Goal: Task Accomplishment & Management: Manage account settings

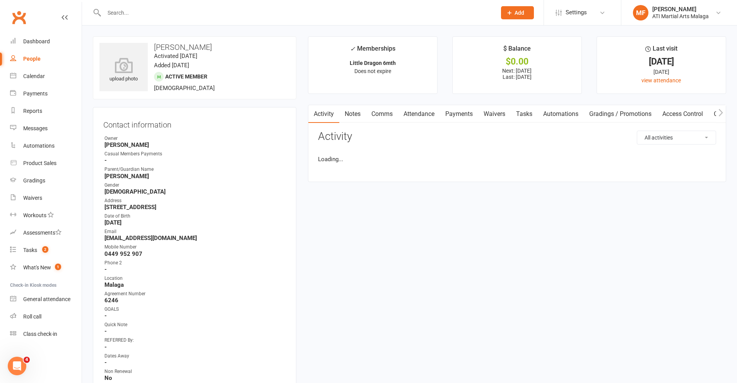
click at [467, 116] on link "Payments" at bounding box center [459, 114] width 38 height 18
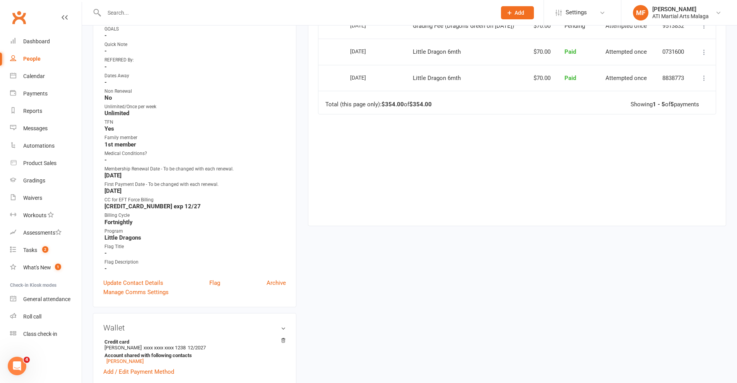
scroll to position [309, 0]
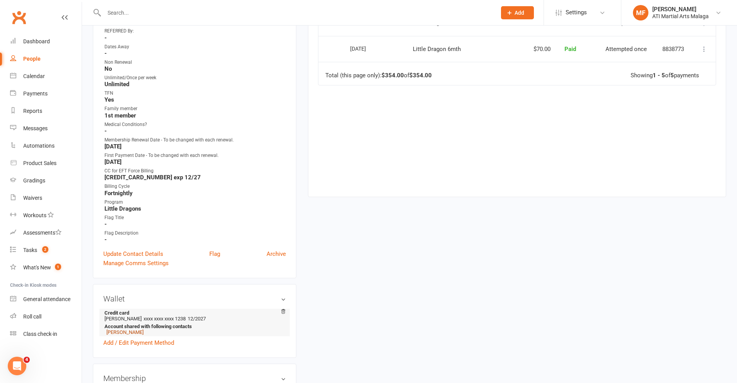
click at [124, 334] on link "[PERSON_NAME]" at bounding box center [124, 332] width 37 height 6
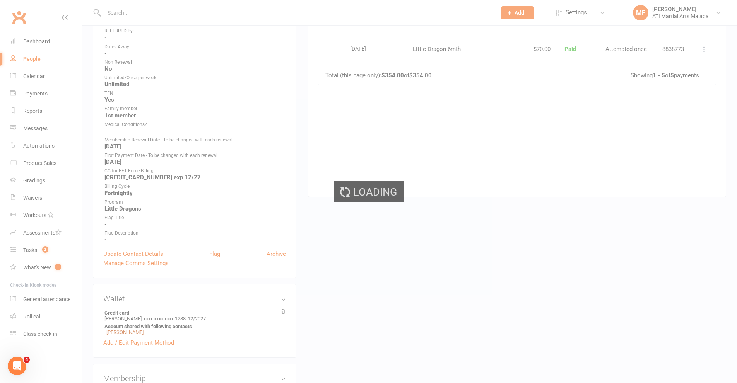
scroll to position [0, 0]
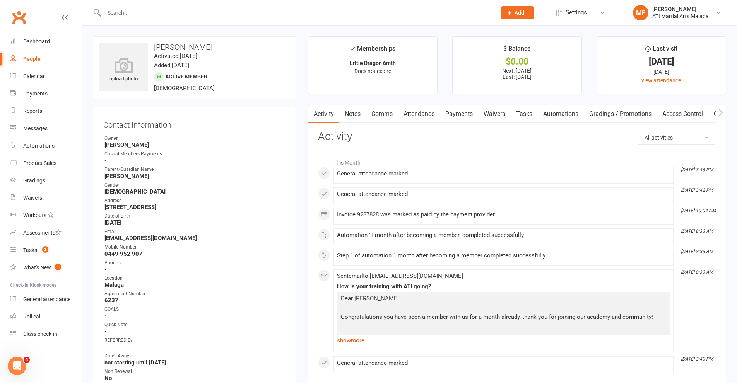
click at [461, 110] on link "Payments" at bounding box center [459, 114] width 38 height 18
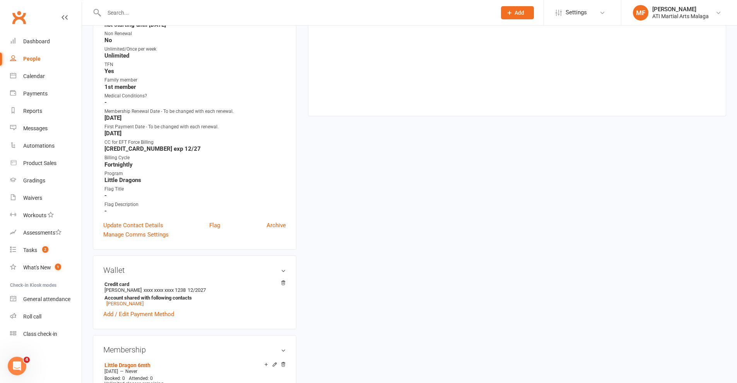
scroll to position [387, 0]
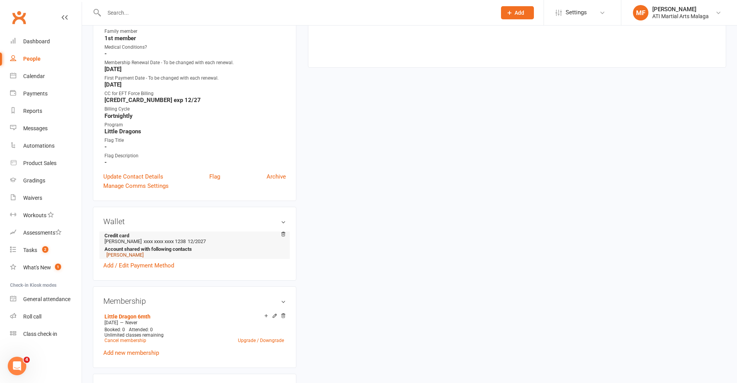
click at [114, 254] on link "[PERSON_NAME]" at bounding box center [124, 255] width 37 height 6
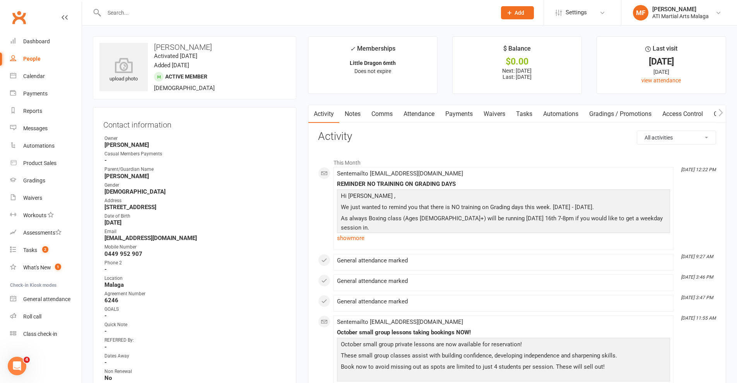
click at [447, 112] on link "Payments" at bounding box center [459, 114] width 38 height 18
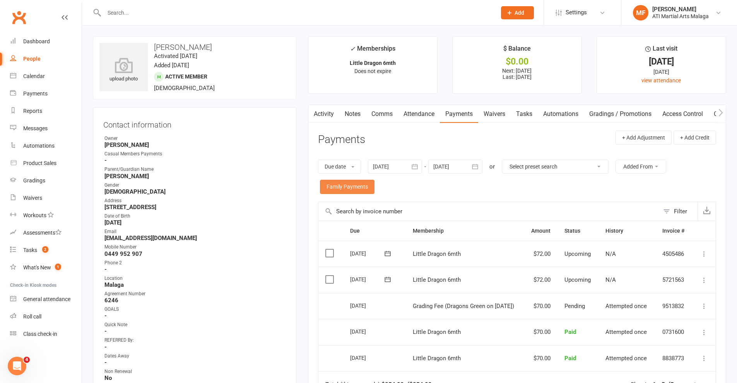
click at [354, 184] on link "Family Payments" at bounding box center [347, 187] width 55 height 14
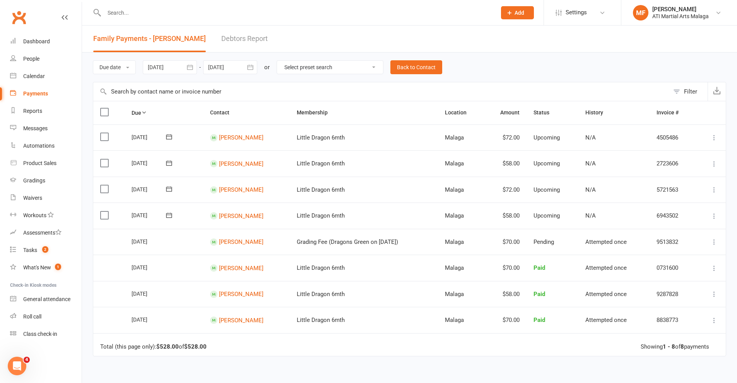
drag, startPoint x: 103, startPoint y: 215, endPoint x: 108, endPoint y: 196, distance: 19.6
click at [103, 215] on label at bounding box center [105, 216] width 10 height 8
click at [103, 212] on input "checkbox" at bounding box center [102, 212] width 5 height 0
click at [106, 188] on label at bounding box center [105, 189] width 10 height 8
click at [105, 185] on input "checkbox" at bounding box center [102, 185] width 5 height 0
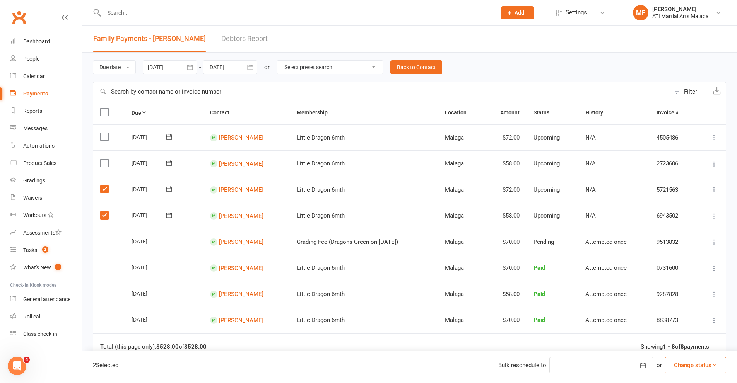
click at [701, 363] on button "Change status" at bounding box center [695, 365] width 61 height 16
click at [682, 332] on link "Paid (Other)" at bounding box center [687, 328] width 77 height 15
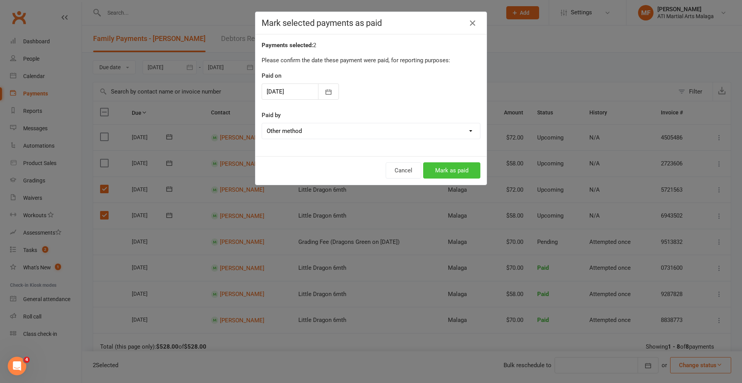
click at [431, 168] on button "Mark as paid" at bounding box center [451, 170] width 57 height 16
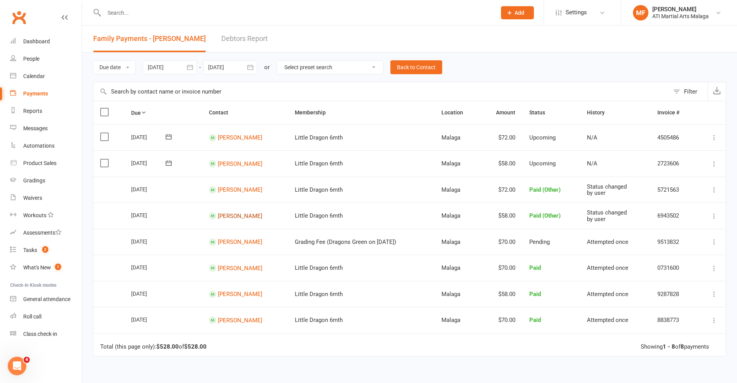
click at [239, 217] on link "[PERSON_NAME]" at bounding box center [240, 215] width 44 height 7
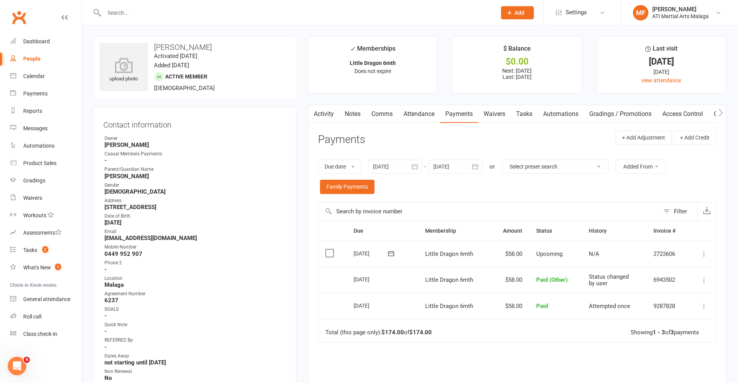
click at [354, 111] on link "Notes" at bounding box center [352, 114] width 27 height 18
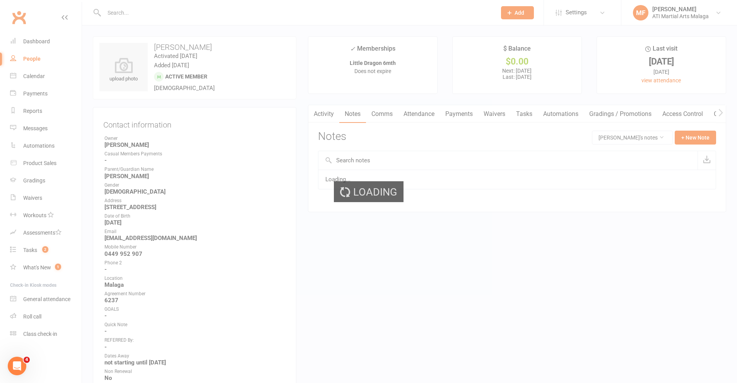
click at [703, 136] on div "Loading" at bounding box center [368, 191] width 737 height 383
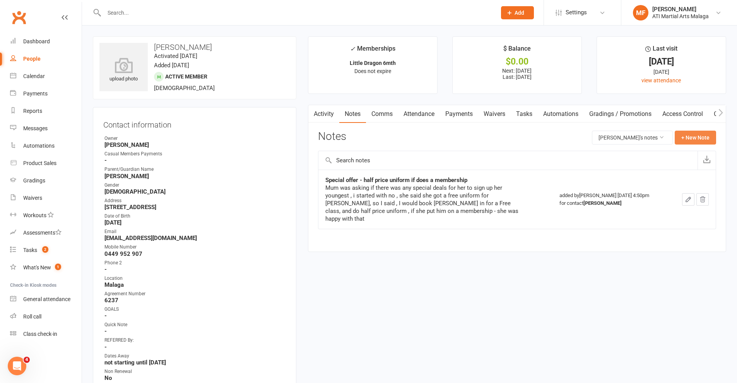
click at [703, 136] on button "+ New Note" at bounding box center [694, 138] width 41 height 14
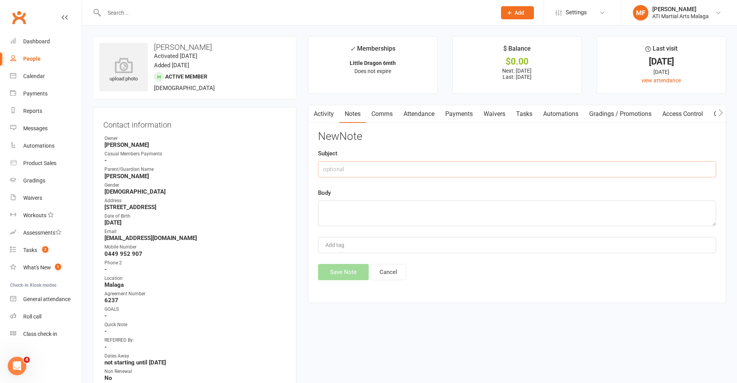
click at [356, 170] on input "text" at bounding box center [517, 169] width 398 height 16
type input "IN HOUSE"
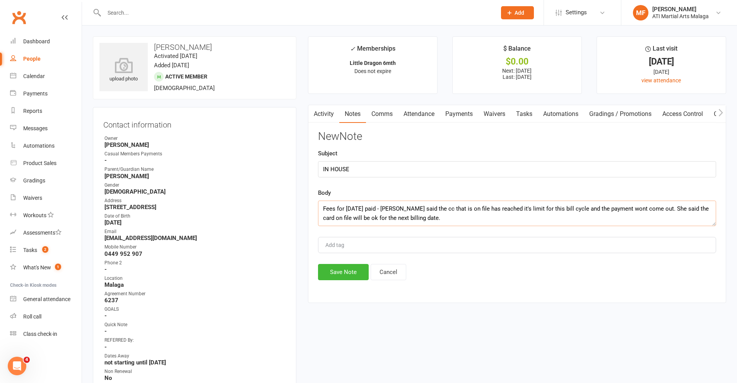
drag, startPoint x: 421, startPoint y: 220, endPoint x: 231, endPoint y: 206, distance: 190.8
type textarea "Fees for [DATE] paid - [PERSON_NAME] said the cc that is on file has reached it…"
click at [346, 276] on button "Save Note" at bounding box center [343, 272] width 51 height 16
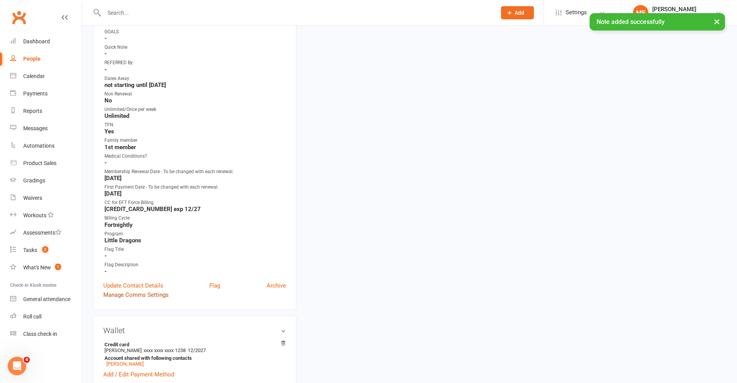
scroll to position [464, 0]
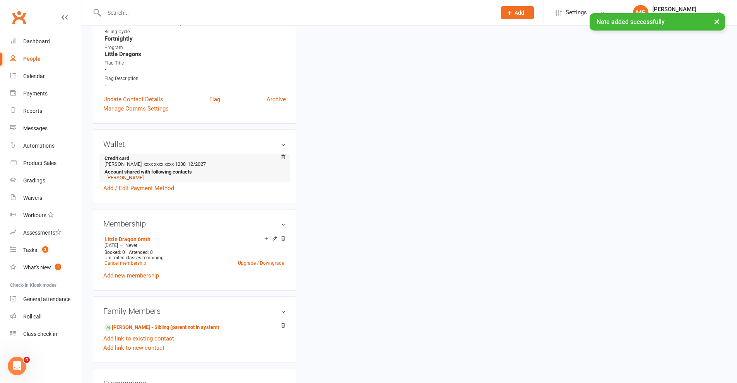
click at [116, 177] on link "[PERSON_NAME]" at bounding box center [124, 178] width 37 height 6
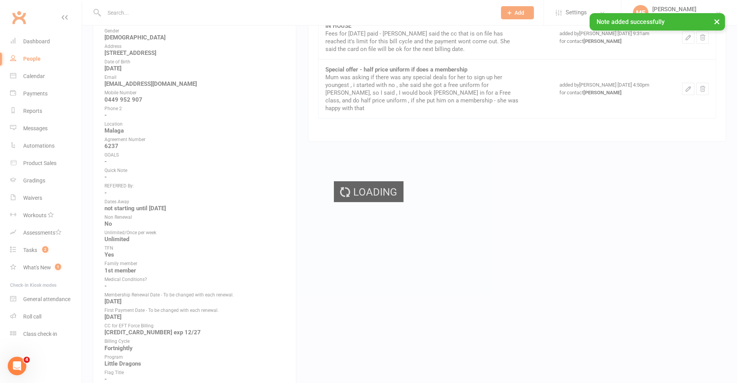
scroll to position [10, 0]
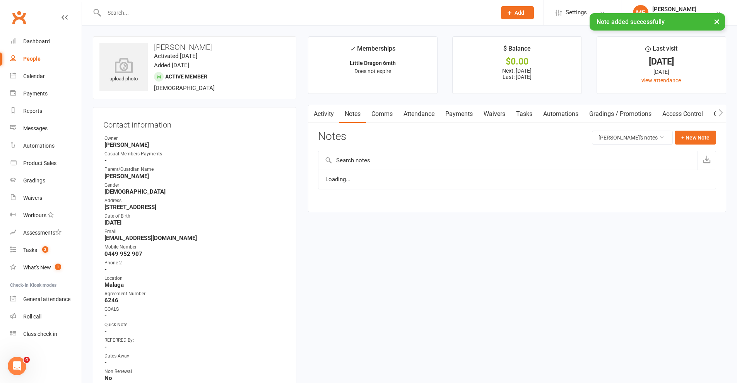
click at [353, 113] on link "Notes" at bounding box center [352, 114] width 27 height 18
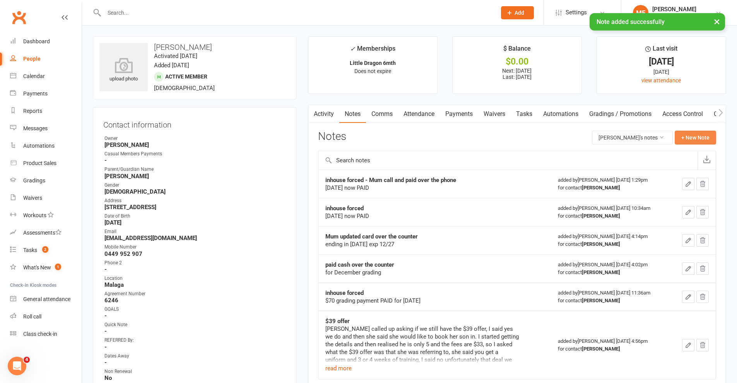
click at [698, 137] on button "+ New Note" at bounding box center [694, 138] width 41 height 14
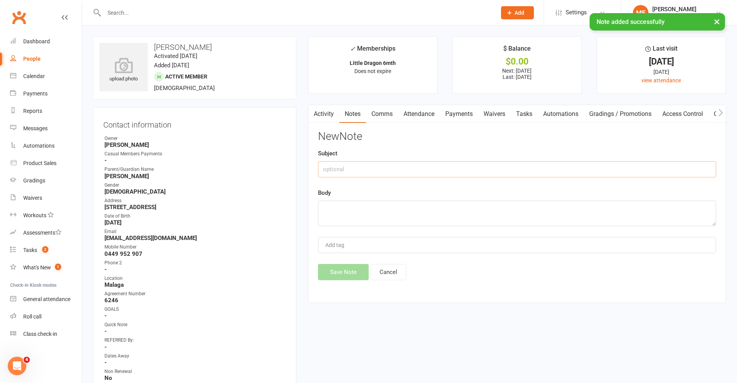
click at [412, 172] on input "text" at bounding box center [517, 169] width 398 height 16
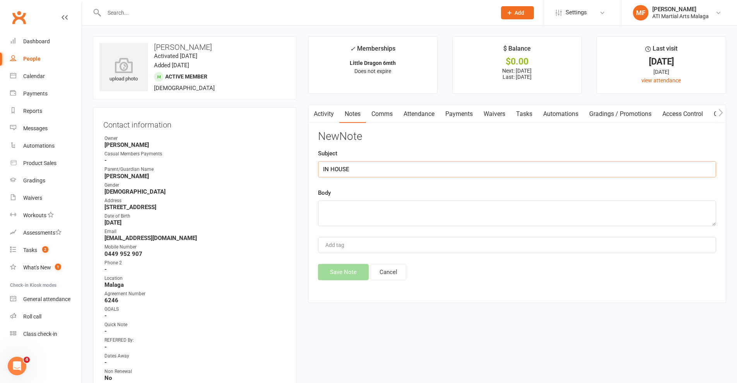
type input "IN HOUSE"
paste textarea "Fees for [DATE] paid - [PERSON_NAME] said the cc that is on file has reached it…"
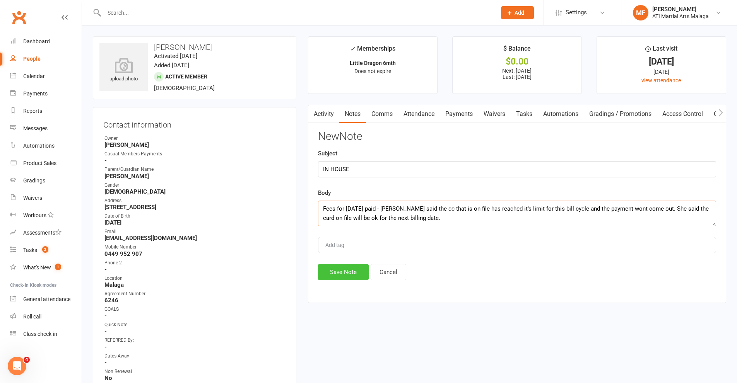
type textarea "Fees for [DATE] paid - [PERSON_NAME] said the cc that is on file has reached it…"
click at [333, 273] on button "Save Note" at bounding box center [343, 272] width 51 height 16
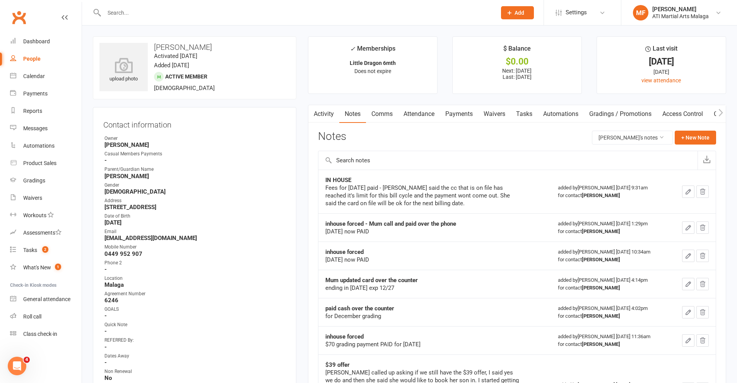
click at [275, 10] on input "text" at bounding box center [296, 12] width 389 height 11
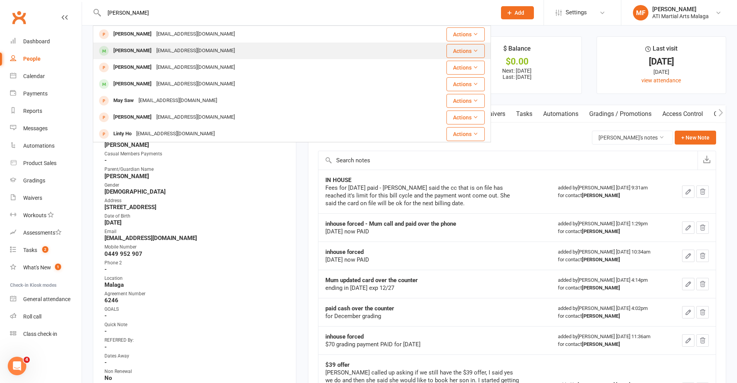
type input "[PERSON_NAME]"
click at [144, 54] on div "[PERSON_NAME]" at bounding box center [132, 50] width 43 height 11
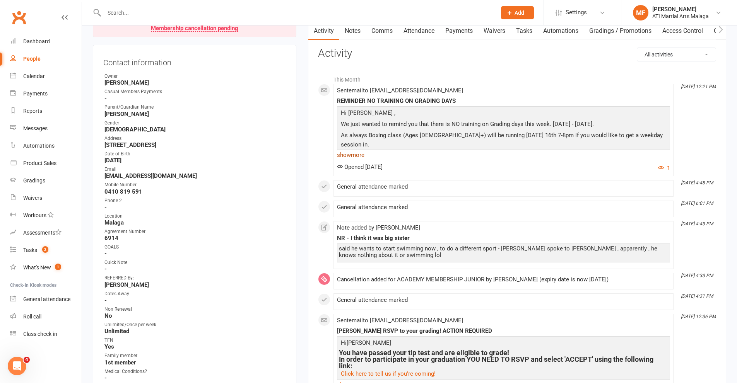
scroll to position [39, 0]
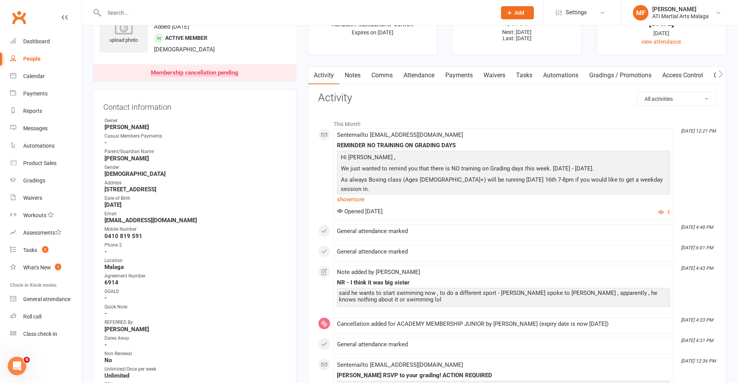
click at [467, 80] on link "Payments" at bounding box center [459, 76] width 38 height 18
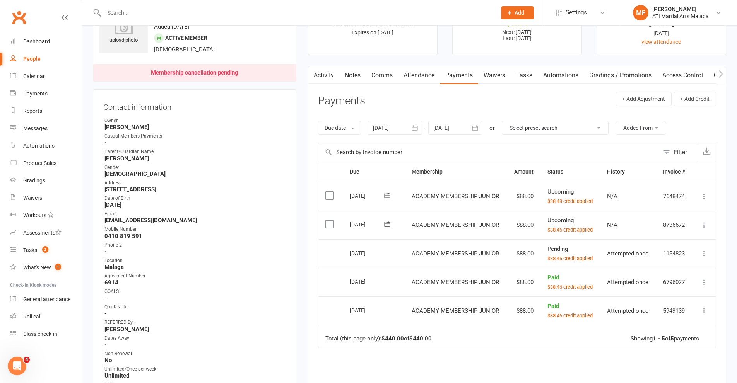
click at [447, 129] on div at bounding box center [455, 128] width 54 height 14
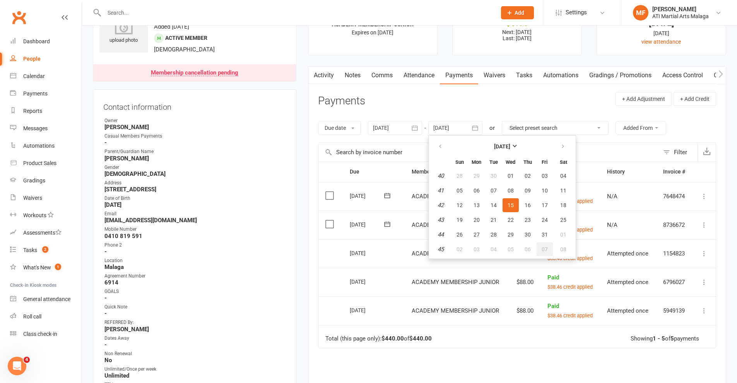
click at [539, 244] on button "07" at bounding box center [544, 249] width 16 height 14
type input "[DATE]"
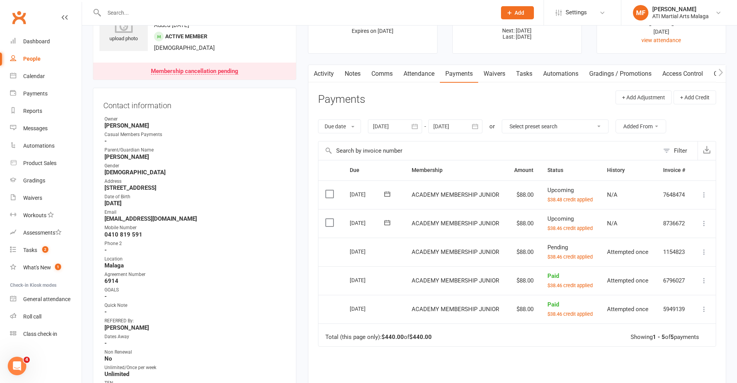
scroll to position [271, 0]
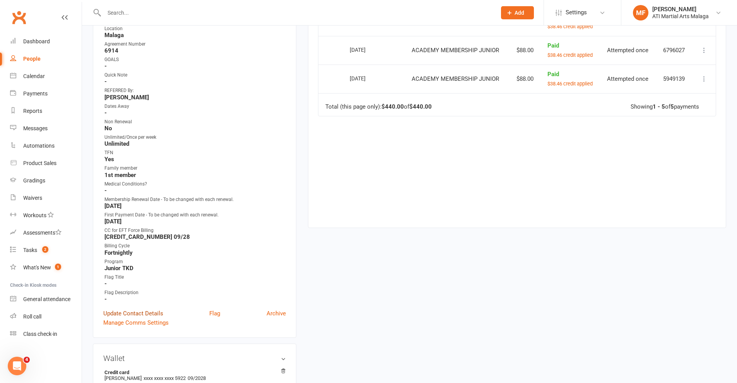
click at [156, 314] on link "Update Contact Details" at bounding box center [133, 313] width 60 height 9
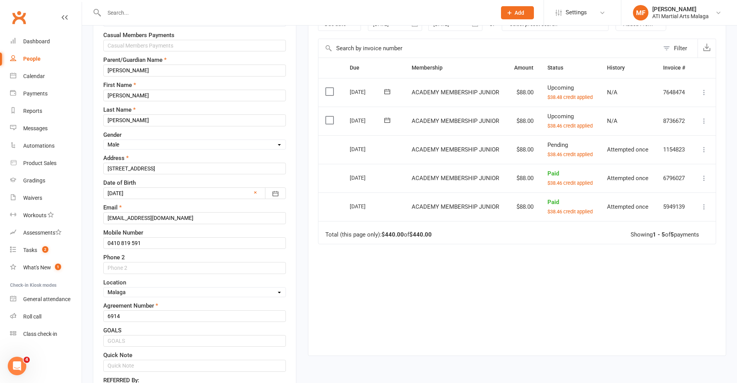
scroll to position [309, 0]
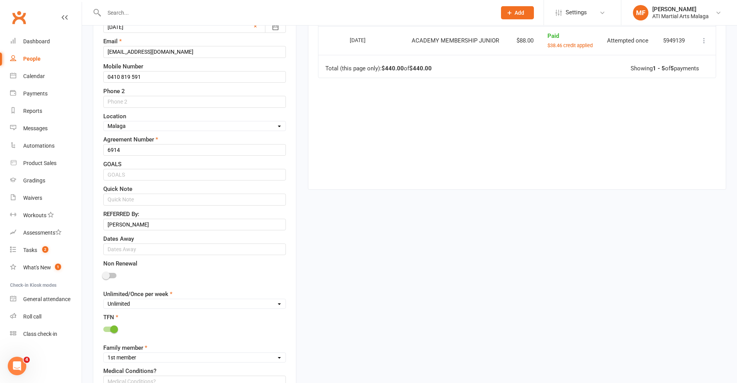
click at [112, 277] on div at bounding box center [109, 275] width 13 height 5
click at [103, 275] on input "checkbox" at bounding box center [103, 275] width 0 height 0
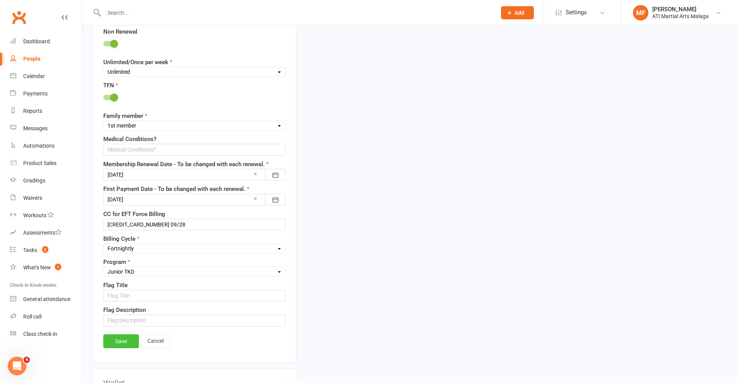
click at [133, 346] on link "Save" at bounding box center [121, 341] width 36 height 14
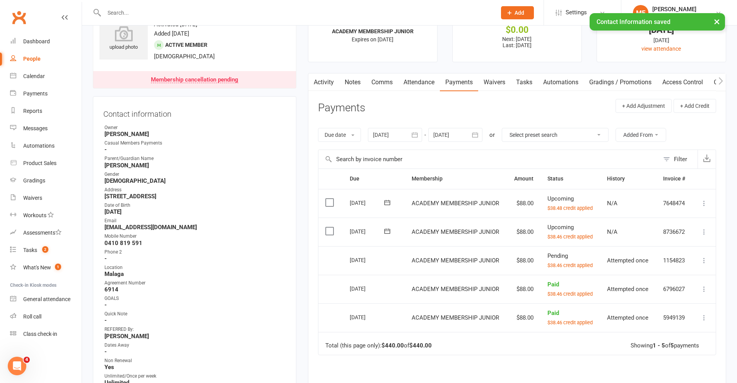
scroll to position [0, 0]
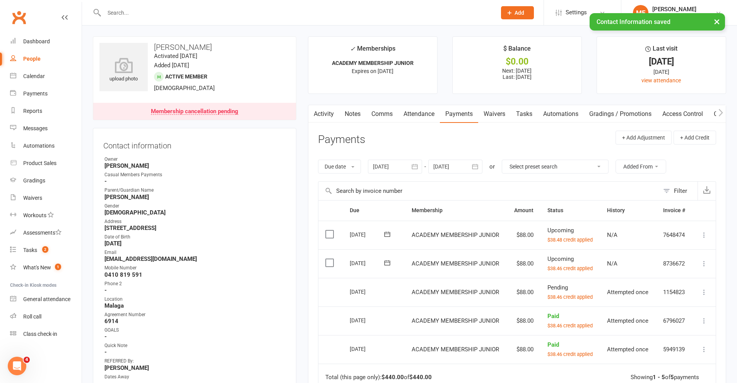
click at [350, 115] on link "Notes" at bounding box center [352, 114] width 27 height 18
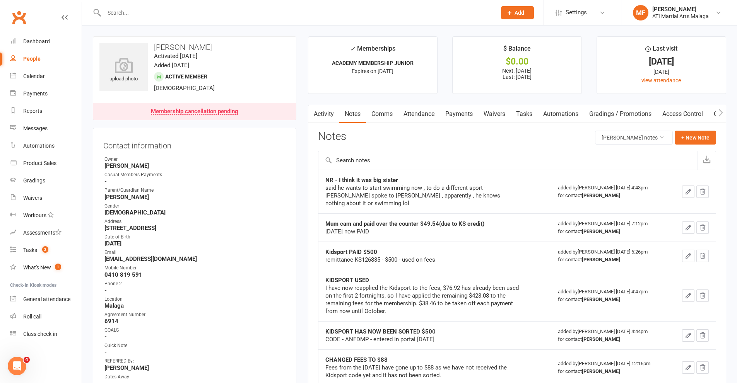
drag, startPoint x: 706, startPoint y: 70, endPoint x: 702, endPoint y: 73, distance: 4.7
click at [706, 70] on div "[DATE]" at bounding box center [661, 72] width 115 height 9
click at [233, 15] on input "text" at bounding box center [296, 12] width 389 height 11
click at [247, 8] on input "text" at bounding box center [296, 12] width 389 height 11
click at [285, 11] on input "text" at bounding box center [296, 12] width 389 height 11
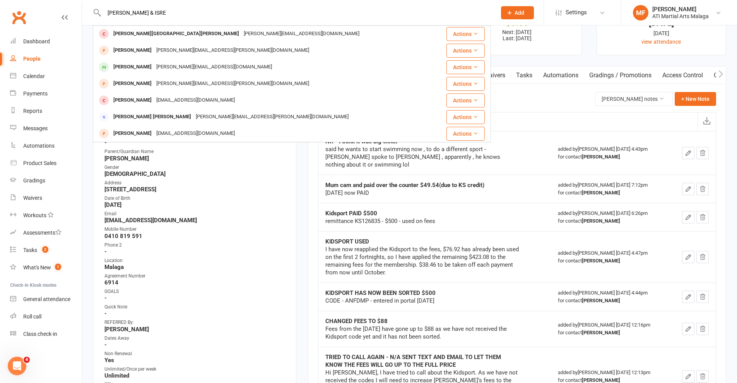
scroll to position [150, 0]
type input "[PERSON_NAME] & ISRA"
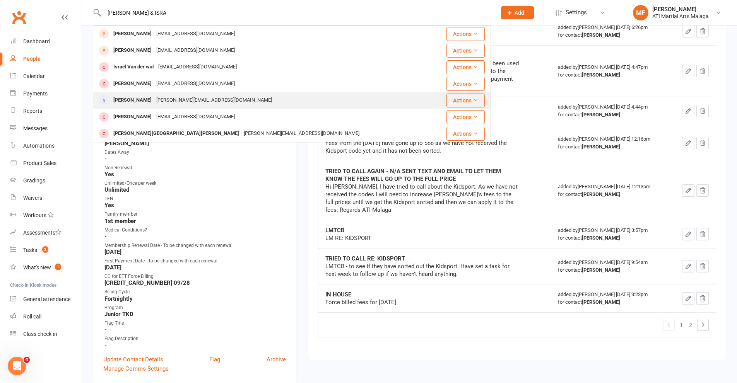
scroll to position [232, 0]
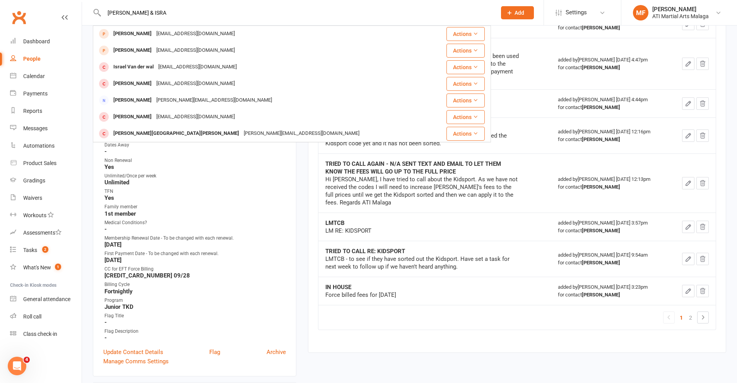
drag, startPoint x: 155, startPoint y: 13, endPoint x: 48, endPoint y: 1, distance: 108.6
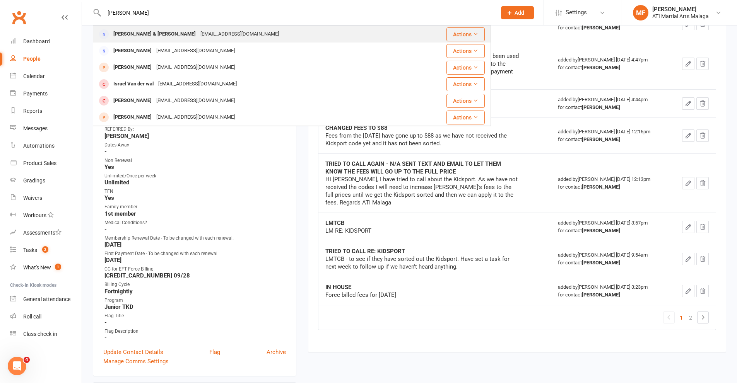
type input "[PERSON_NAME]"
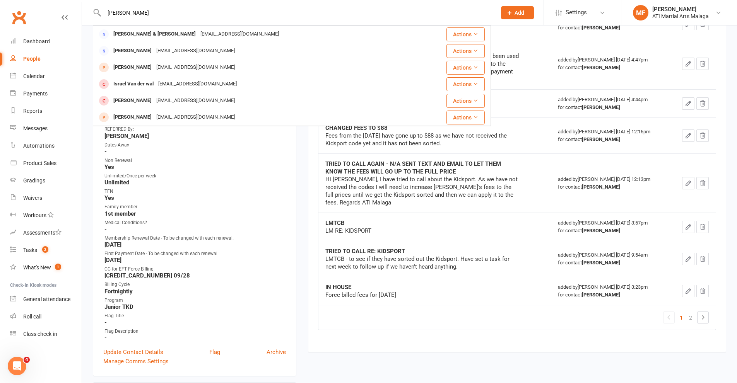
click at [220, 30] on div "[EMAIL_ADDRESS][DOMAIN_NAME]" at bounding box center [239, 34] width 83 height 11
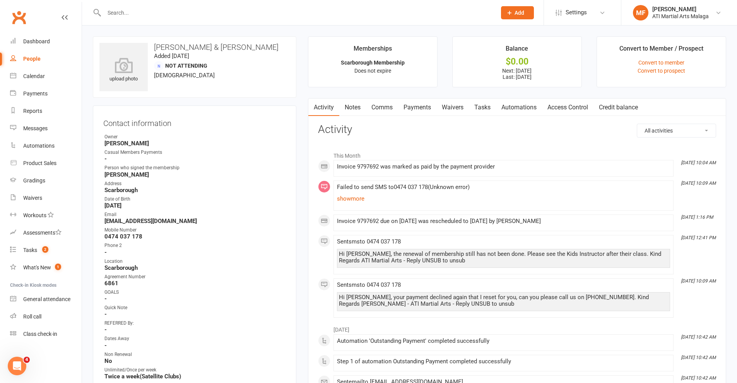
click at [429, 106] on link "Payments" at bounding box center [417, 108] width 38 height 18
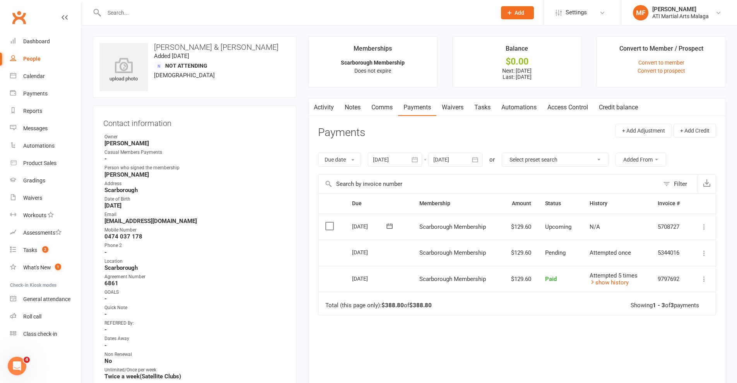
click at [356, 104] on link "Notes" at bounding box center [352, 108] width 27 height 18
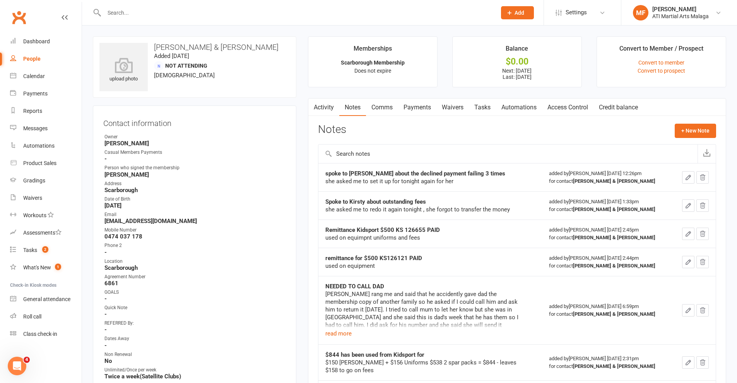
click at [325, 108] on link "Activity" at bounding box center [323, 108] width 31 height 18
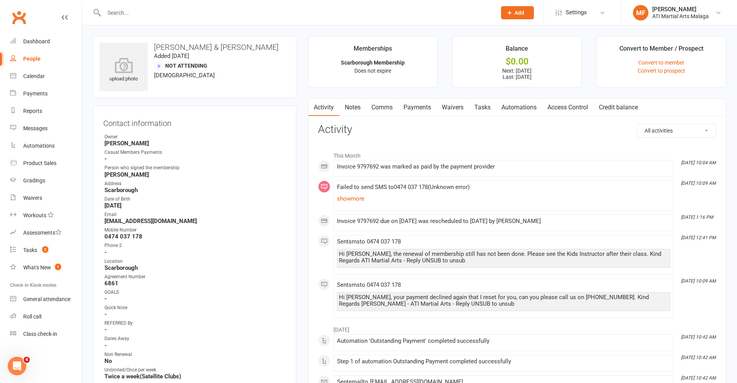
click at [410, 109] on link "Payments" at bounding box center [417, 108] width 38 height 18
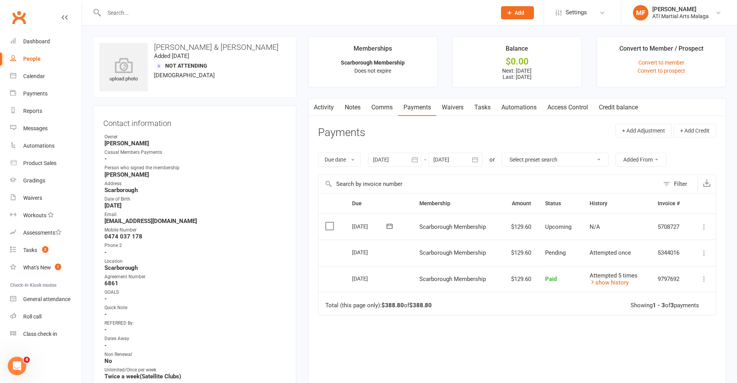
click at [355, 106] on link "Notes" at bounding box center [352, 108] width 27 height 18
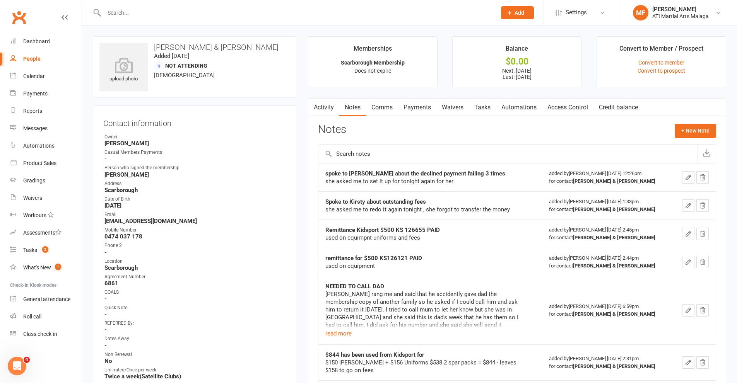
click at [386, 104] on link "Comms" at bounding box center [382, 108] width 32 height 18
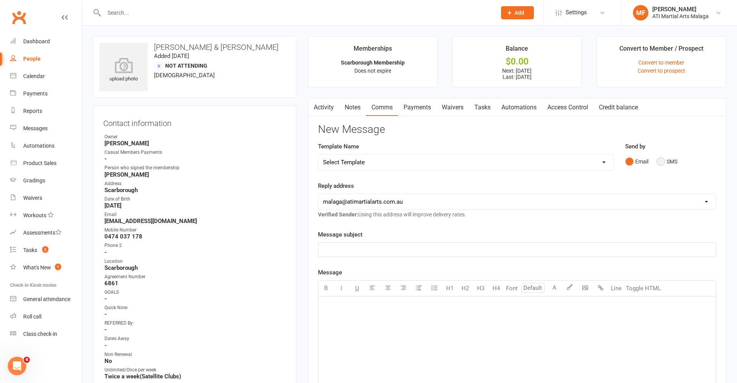
click at [658, 160] on button "SMS" at bounding box center [666, 161] width 21 height 15
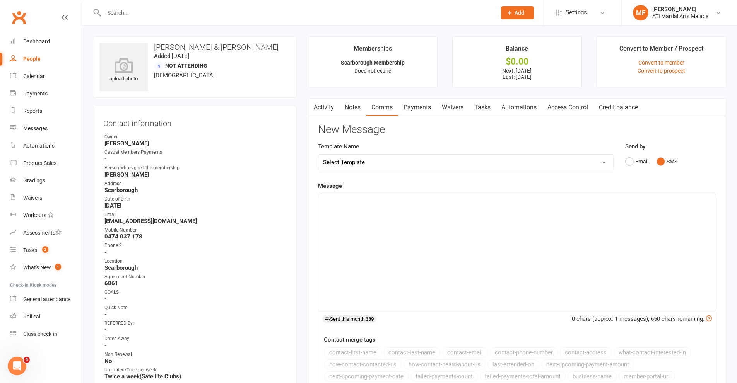
click at [421, 215] on div "﻿" at bounding box center [516, 252] width 397 height 116
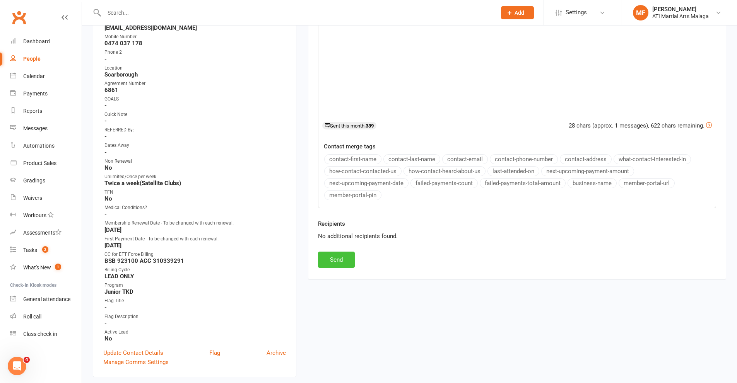
click at [331, 257] on button "Send" at bounding box center [336, 260] width 37 height 16
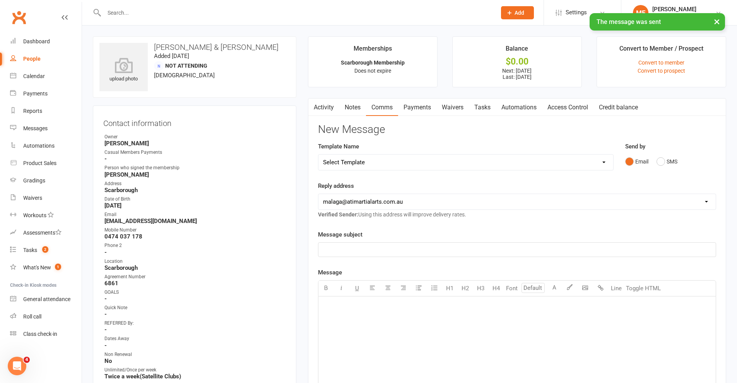
click at [352, 105] on link "Notes" at bounding box center [352, 108] width 27 height 18
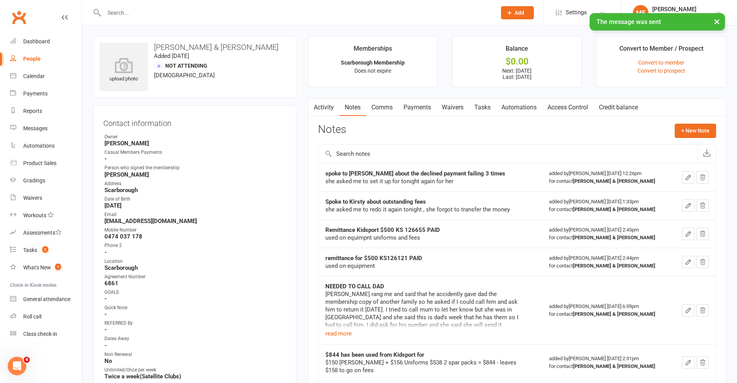
click at [320, 106] on link "Activity" at bounding box center [323, 108] width 31 height 18
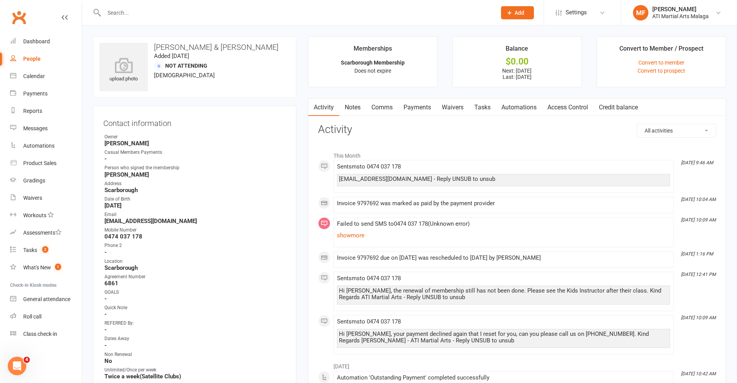
click at [134, 16] on input "text" at bounding box center [296, 12] width 389 height 11
click at [153, 13] on input "text" at bounding box center [296, 12] width 389 height 11
click at [254, 357] on div "Non Renewal" at bounding box center [194, 354] width 181 height 7
drag, startPoint x: 193, startPoint y: 5, endPoint x: 195, endPoint y: 12, distance: 7.9
click at [193, 5] on div at bounding box center [292, 12] width 398 height 25
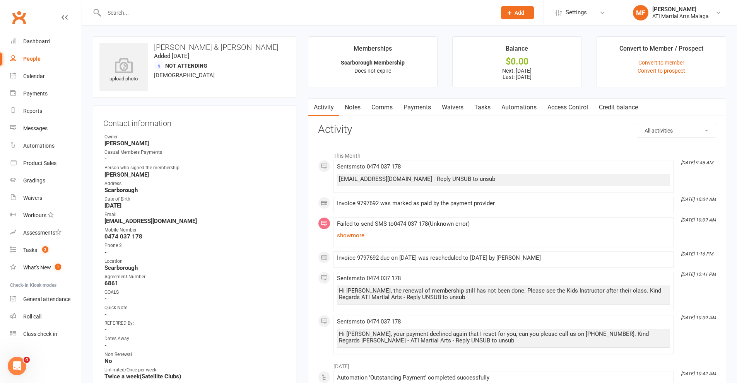
click at [197, 19] on div at bounding box center [292, 12] width 398 height 25
click at [201, 8] on input "text" at bounding box center [296, 12] width 389 height 11
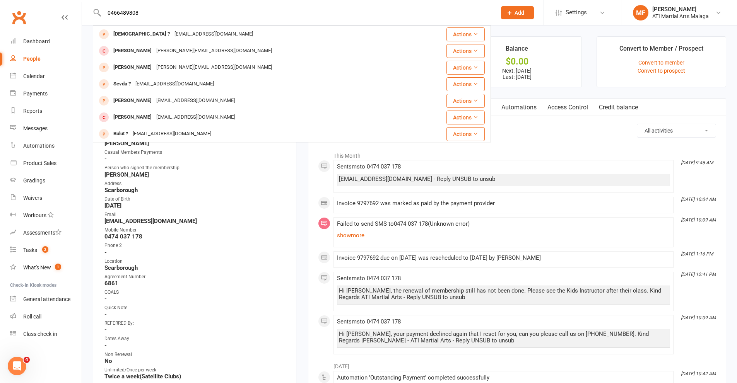
type input "0466489808"
click at [266, 203] on strong "[DATE]" at bounding box center [194, 205] width 181 height 7
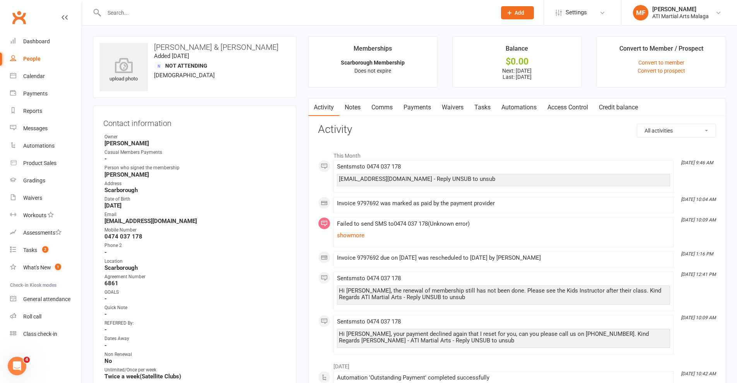
click at [230, 15] on input "text" at bounding box center [296, 12] width 389 height 11
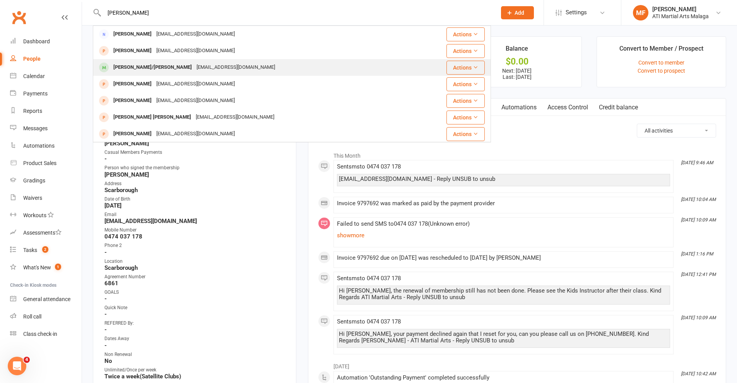
type input "[PERSON_NAME]"
click at [194, 68] on div "[EMAIL_ADDRESS][DOMAIN_NAME]" at bounding box center [235, 67] width 83 height 11
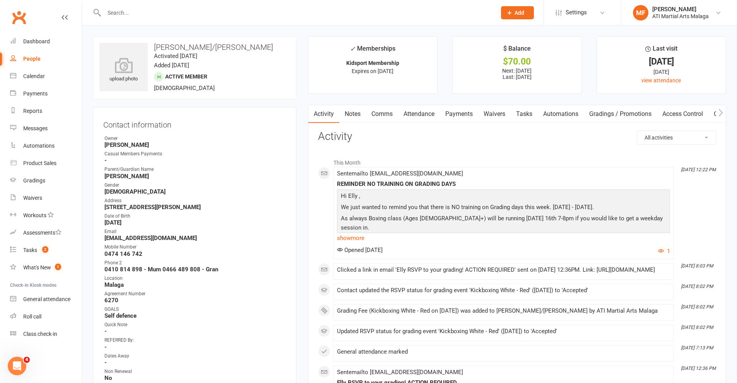
click at [464, 109] on link "Payments" at bounding box center [459, 114] width 38 height 18
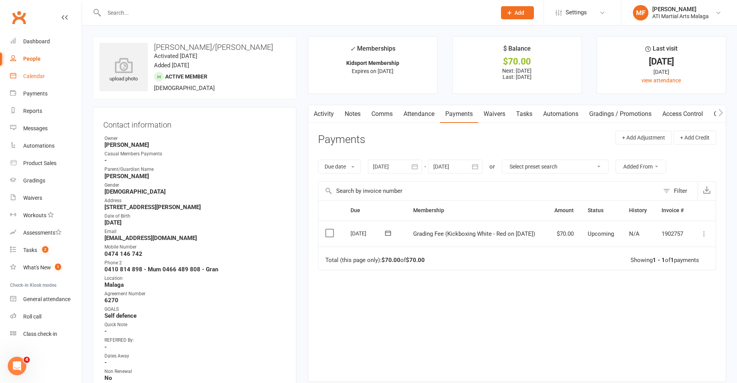
click at [29, 74] on div "Calendar" at bounding box center [34, 76] width 22 height 6
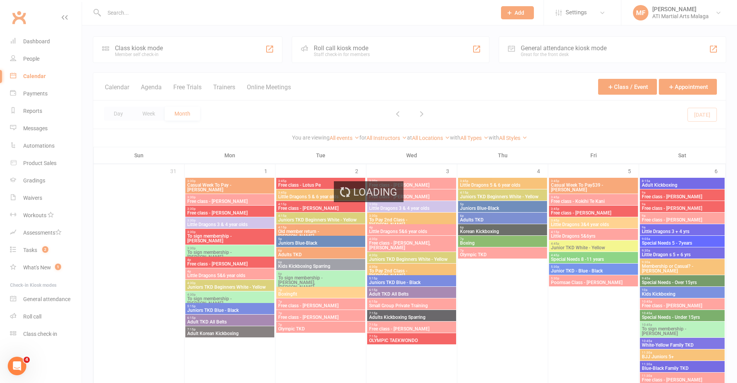
click at [115, 114] on div "Loading" at bounding box center [368, 191] width 737 height 383
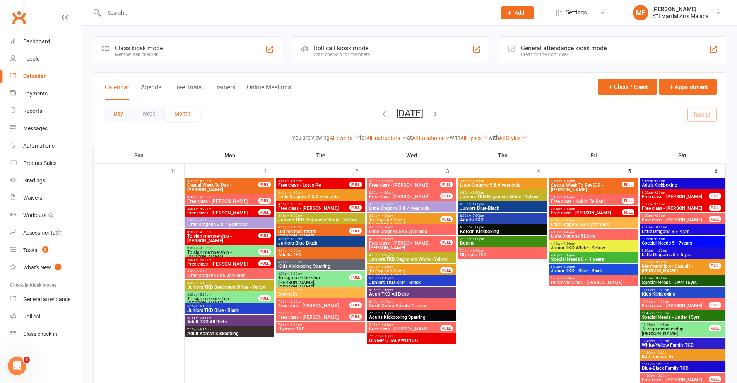
click at [116, 114] on button "Day" at bounding box center [118, 114] width 29 height 14
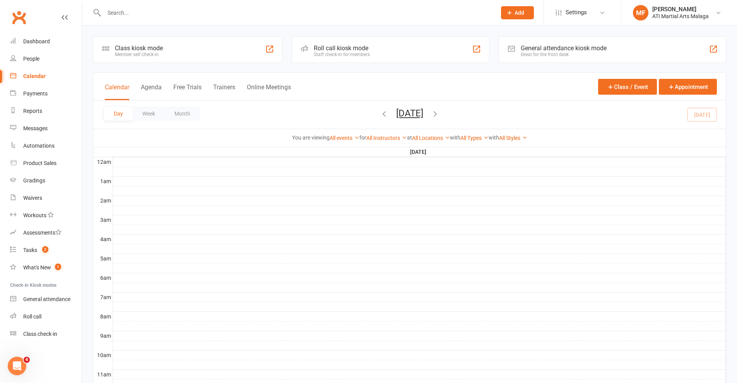
click at [408, 114] on button "[DATE]" at bounding box center [409, 113] width 27 height 11
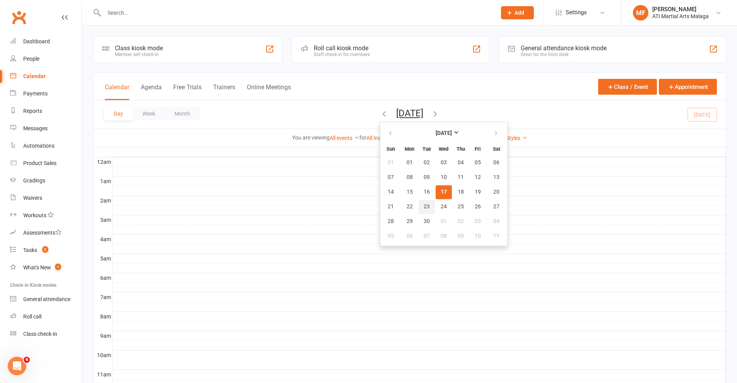
click at [418, 208] on button "23" at bounding box center [426, 207] width 16 height 14
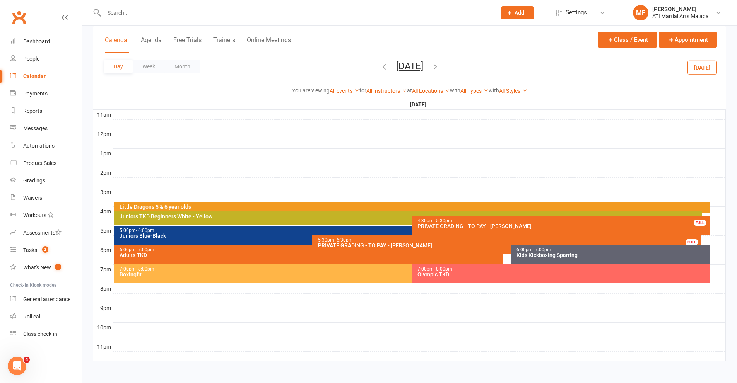
scroll to position [260, 0]
click at [155, 9] on input "text" at bounding box center [296, 12] width 389 height 11
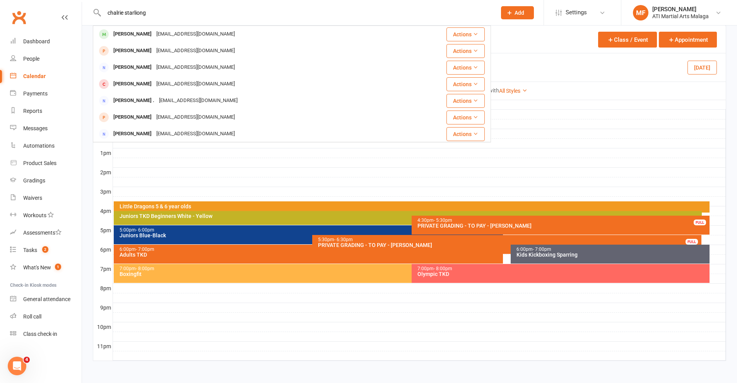
type input "chalrie starliong"
click at [132, 35] on div "[PERSON_NAME]" at bounding box center [132, 34] width 43 height 11
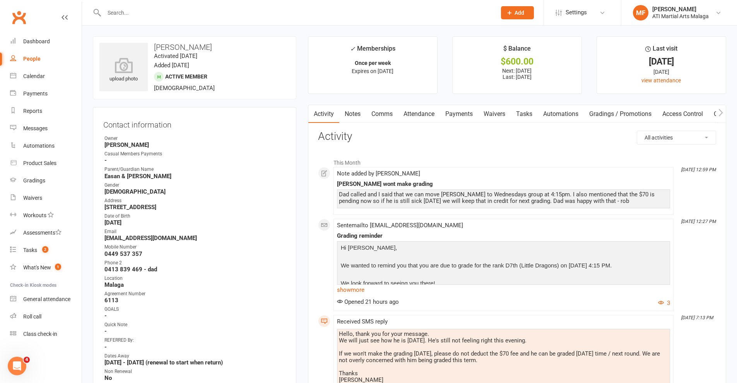
click at [466, 109] on link "Payments" at bounding box center [459, 114] width 38 height 18
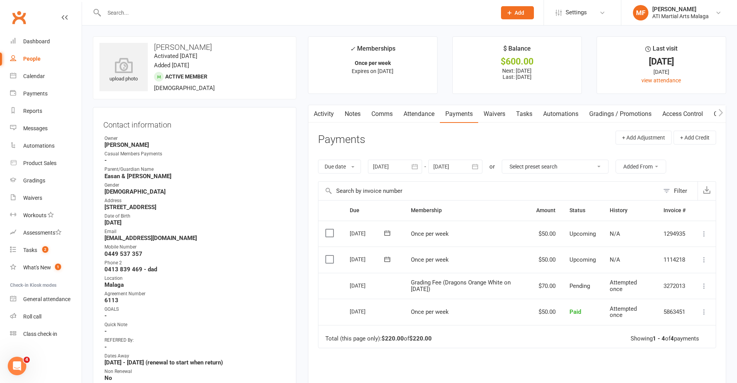
drag, startPoint x: 691, startPoint y: 166, endPoint x: 513, endPoint y: 142, distance: 179.8
click at [691, 166] on div "Due date Due date Date paid Date failed Date settled [DATE] [DATE] Sun Mon Tue …" at bounding box center [517, 166] width 398 height 29
click at [358, 117] on link "Notes" at bounding box center [352, 114] width 27 height 18
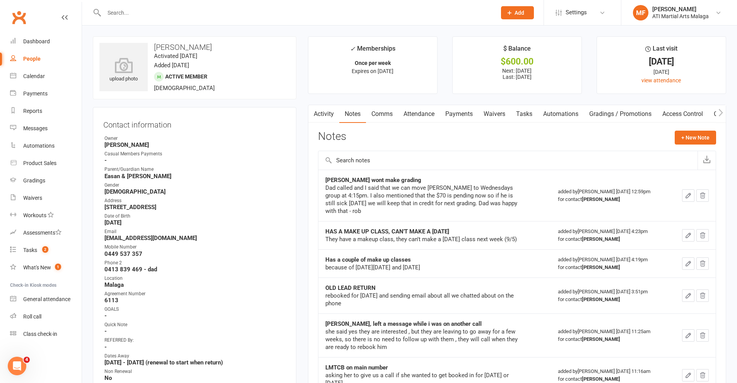
click at [682, 213] on td at bounding box center [693, 195] width 46 height 51
click at [685, 141] on button "+ New Note" at bounding box center [694, 138] width 41 height 14
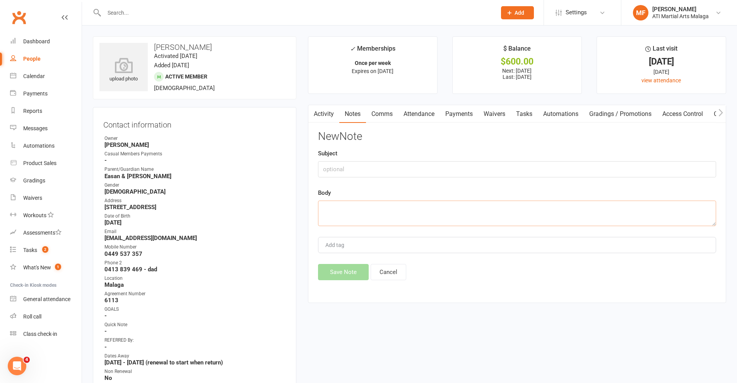
paste textarea "Hi [PERSON_NAME], I have seen that you spoke to [PERSON_NAME] (after you sent t…"
type textarea "Hi [PERSON_NAME], I have seen that you spoke to [PERSON_NAME] (after you sent t…"
click at [336, 270] on button "Save Note" at bounding box center [343, 272] width 51 height 16
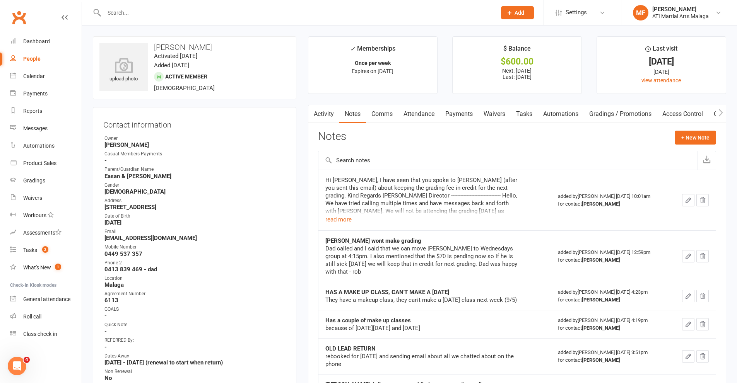
click at [178, 13] on input "text" at bounding box center [296, 12] width 389 height 11
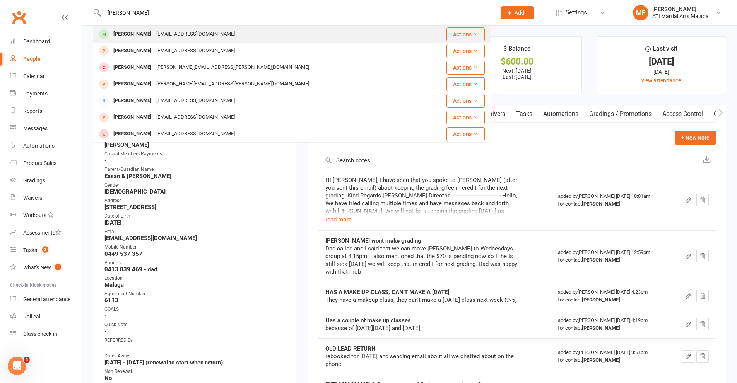
type input "[PERSON_NAME]"
click at [124, 35] on div "[PERSON_NAME]" at bounding box center [132, 34] width 43 height 11
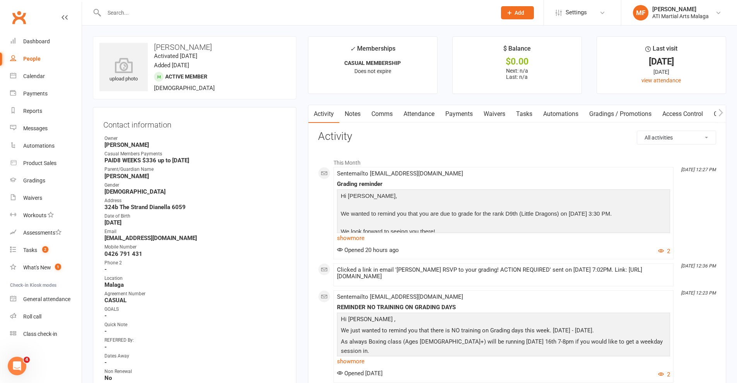
click at [465, 114] on link "Payments" at bounding box center [459, 114] width 38 height 18
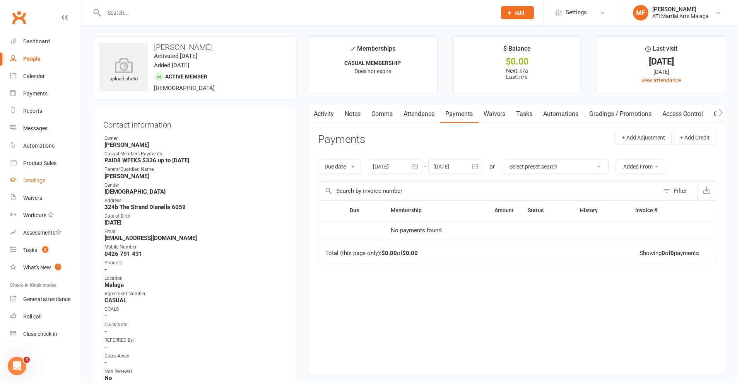
click at [36, 181] on div "Gradings" at bounding box center [34, 180] width 22 height 6
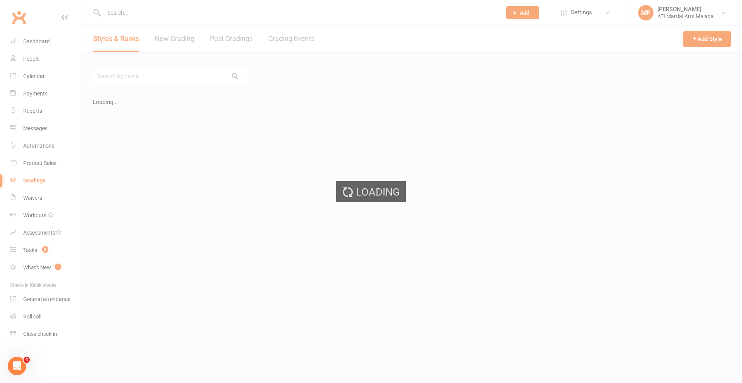
click at [305, 38] on ui-view "Prospect Member Non-attending contact Class / event Appointment Grading event T…" at bounding box center [371, 167] width 742 height 330
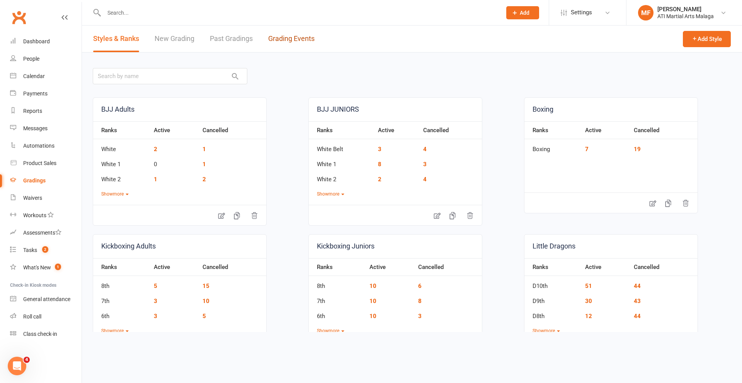
click at [305, 38] on link "Grading Events" at bounding box center [291, 39] width 46 height 27
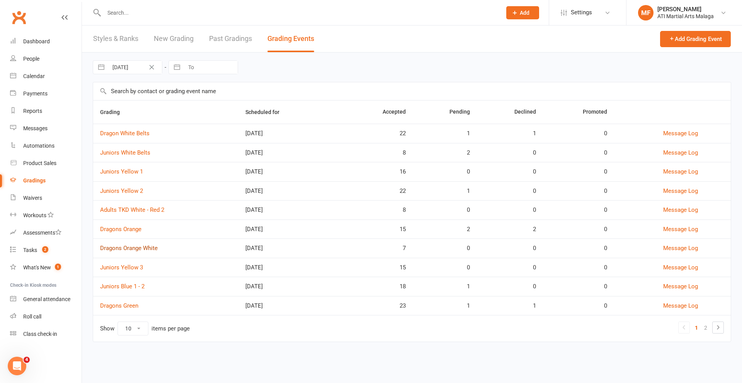
click at [137, 249] on link "Dragons Orange White" at bounding box center [129, 248] width 58 height 7
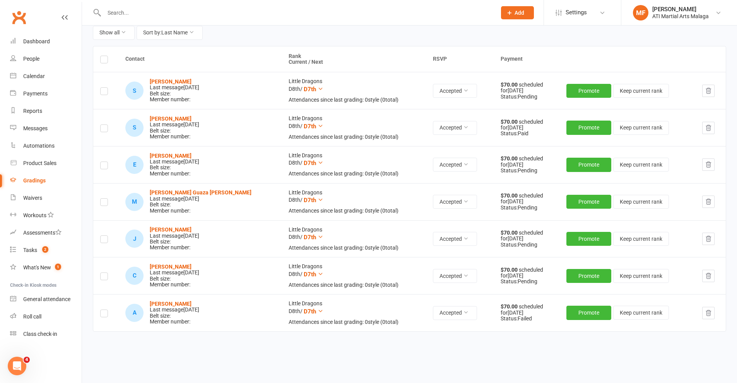
scroll to position [108, 0]
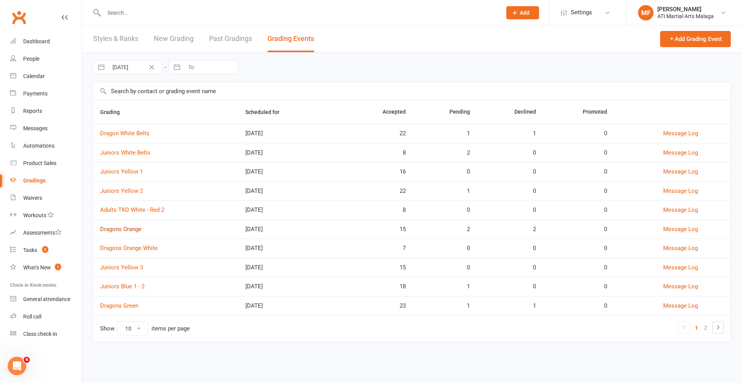
click at [129, 227] on link "Dragons Orange" at bounding box center [120, 229] width 41 height 7
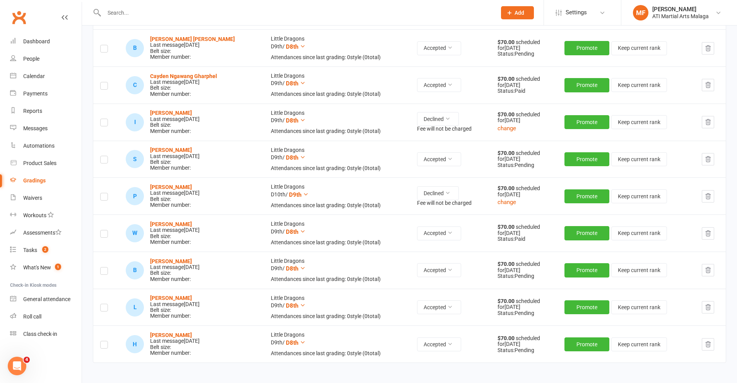
scroll to position [503, 0]
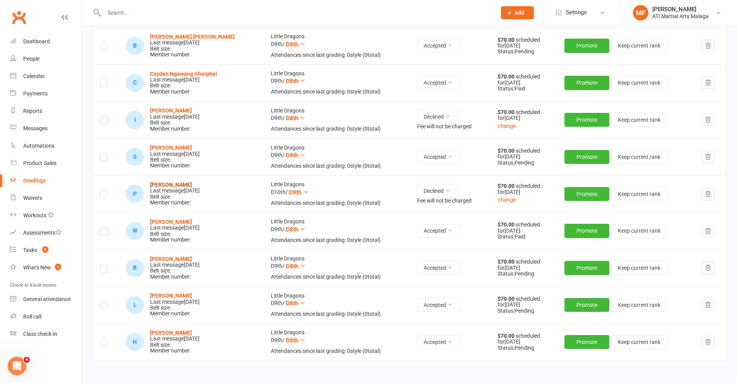
click at [166, 183] on strong "[PERSON_NAME]" at bounding box center [171, 185] width 42 height 6
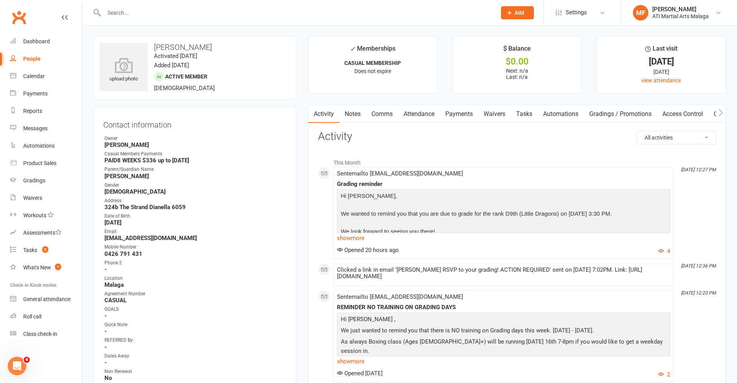
click at [251, 10] on input "text" at bounding box center [296, 12] width 389 height 11
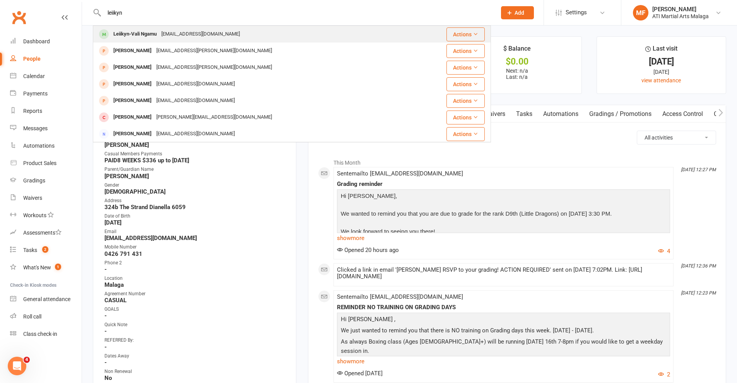
type input "leiikyn"
click at [140, 34] on div "Leiikyn-Vali Ngamu" at bounding box center [135, 34] width 48 height 11
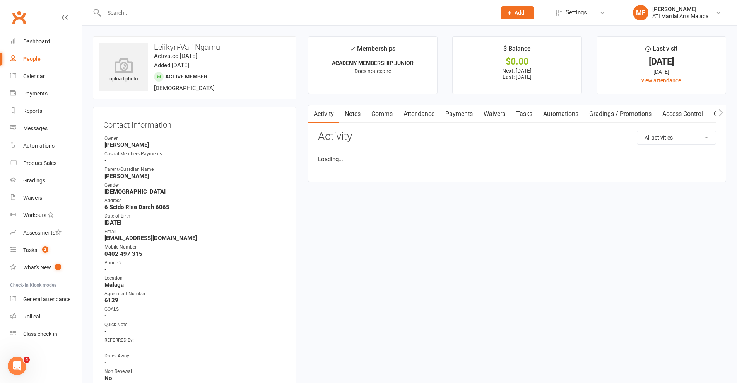
click at [468, 121] on link "Payments" at bounding box center [459, 114] width 38 height 18
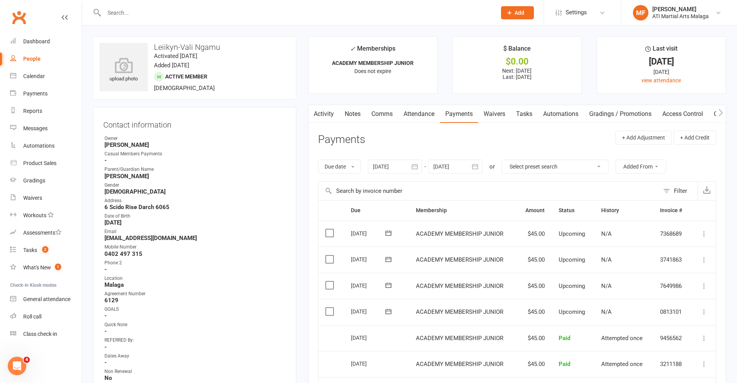
click at [353, 110] on link "Notes" at bounding box center [352, 114] width 27 height 18
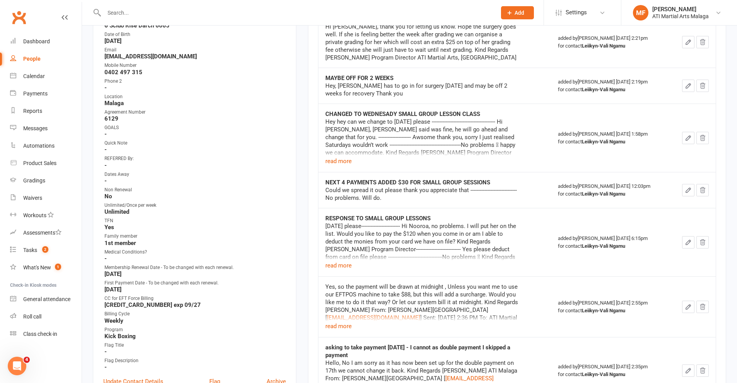
scroll to position [39, 0]
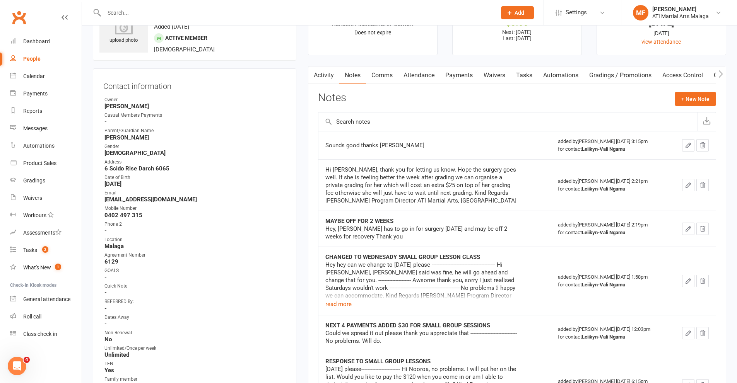
click at [341, 299] on div "Hey hey can we change to [DATE] please ----------------------------------------…" at bounding box center [421, 280] width 193 height 39
click at [341, 303] on button "read more" at bounding box center [338, 304] width 26 height 9
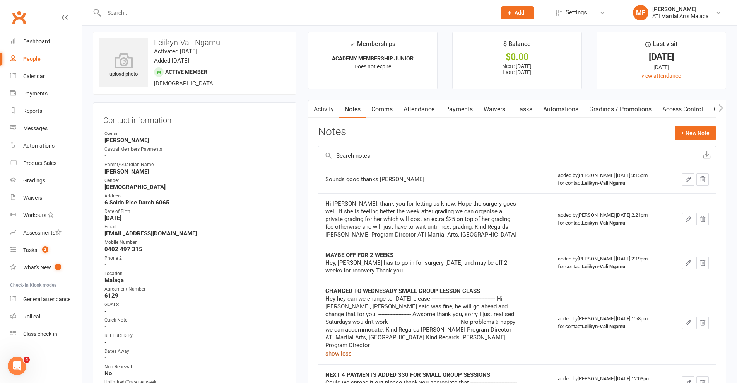
scroll to position [0, 0]
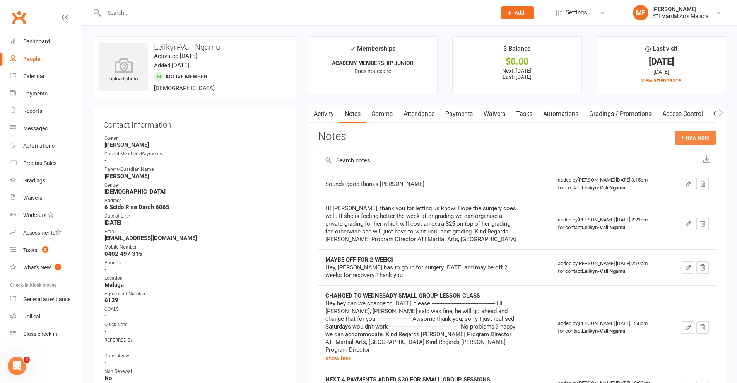
click at [703, 141] on button "+ New Note" at bounding box center [694, 138] width 41 height 14
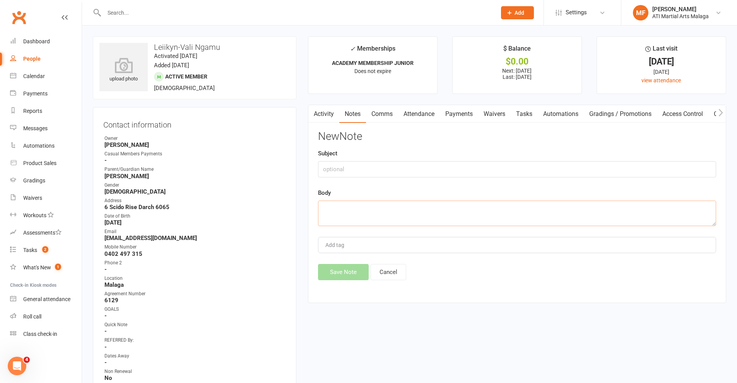
paste textarea "Hi Nooroa, yes you can use the Kidsport to pay for that. I will book her in for…"
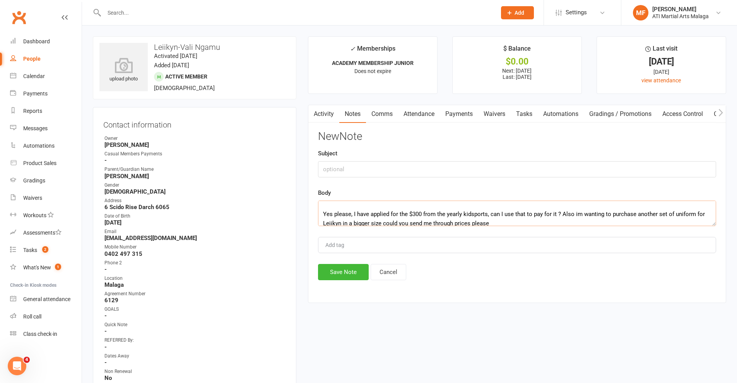
scroll to position [97, 0]
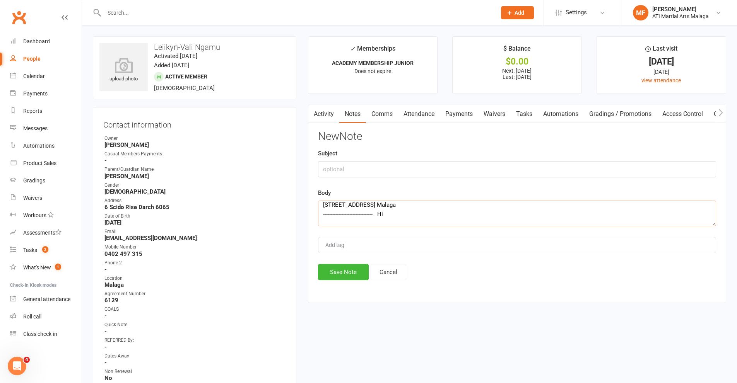
type textarea "Hi Nooroa, yes you can use the Kidsport to pay for that. I will book her in for…"
click at [369, 172] on input "text" at bounding box center [517, 169] width 398 height 16
type input "WANTS TO BOOK FOR PRIVATE GRADING AND USE KIDSPORT FOR THAT AND A NEW UNIFORM"
click at [339, 274] on button "Save Note" at bounding box center [343, 272] width 51 height 16
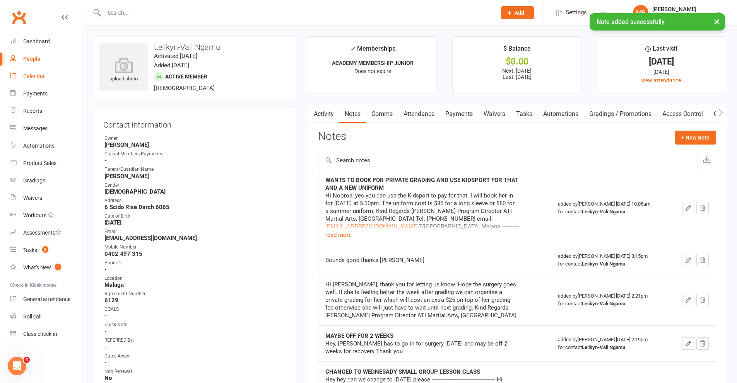
click at [26, 73] on div "Calendar" at bounding box center [34, 76] width 22 height 6
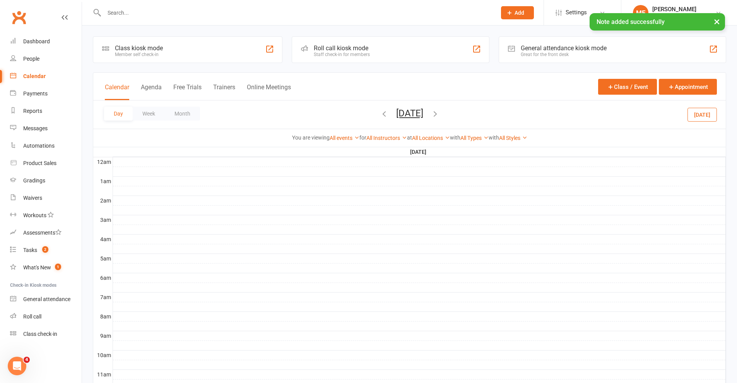
click at [396, 120] on span "[DATE] [DATE] Sun Mon Tue Wed Thu Fri Sat 31 01 02 03 04 05 06 07 08 09 10 11 1…" at bounding box center [409, 115] width 43 height 14
click at [398, 113] on button "[DATE]" at bounding box center [409, 113] width 27 height 11
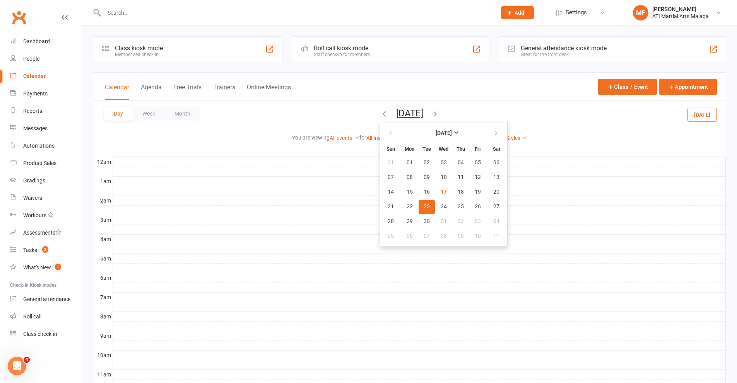
click at [567, 113] on div "Day Week Month [DATE] [DATE] Sun Mon Tue Wed Thu Fri Sat 31 01 02 03 04 05 06 0…" at bounding box center [409, 115] width 632 height 28
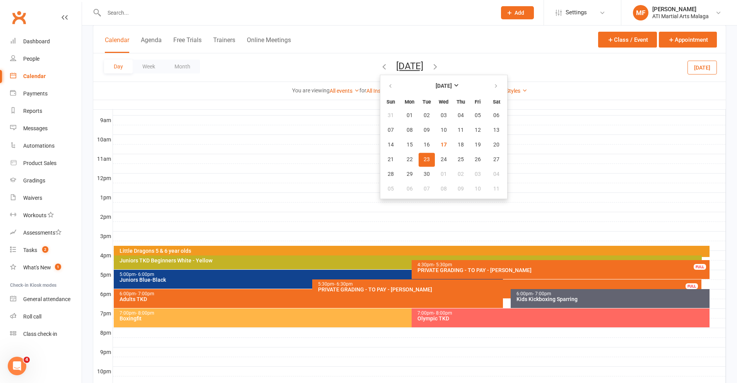
scroll to position [260, 0]
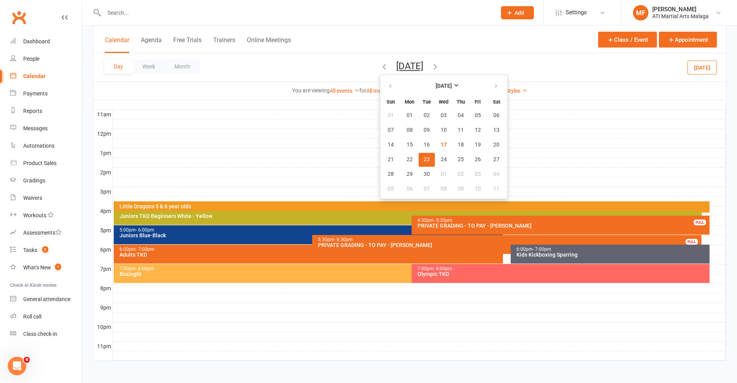
click at [717, 237] on div at bounding box center [419, 239] width 613 height 9
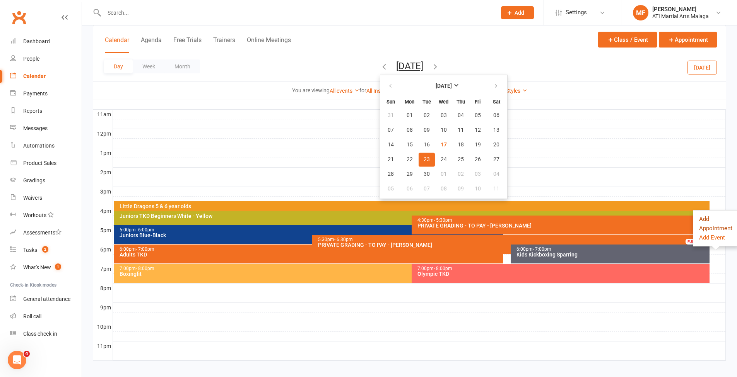
click at [706, 225] on button "Add Appointment" at bounding box center [715, 224] width 33 height 19
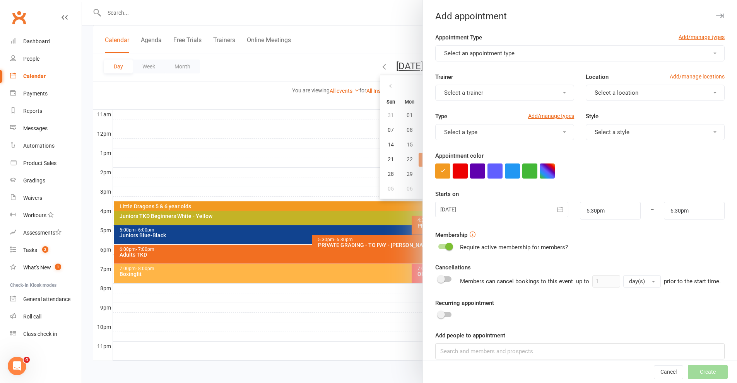
drag, startPoint x: 517, startPoint y: 44, endPoint x: 516, endPoint y: 49, distance: 4.7
click at [517, 45] on div "Appointment Type Add/manage types Select an appointment type" at bounding box center [579, 47] width 289 height 29
click at [515, 52] on button "Select an appointment type" at bounding box center [579, 53] width 289 height 16
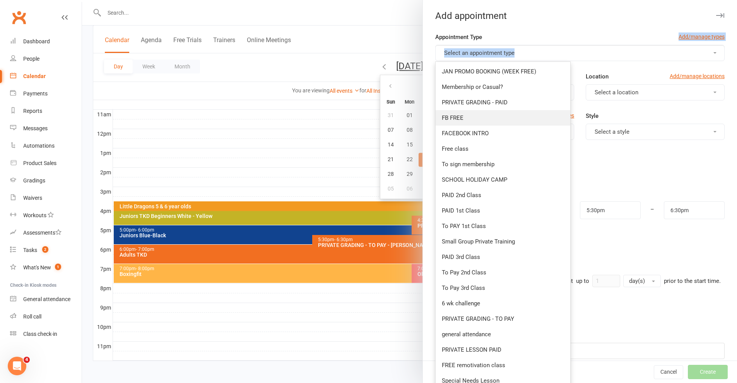
scroll to position [0, 0]
click at [465, 104] on span "PRIVATE GRADING - PAID" at bounding box center [475, 102] width 66 height 7
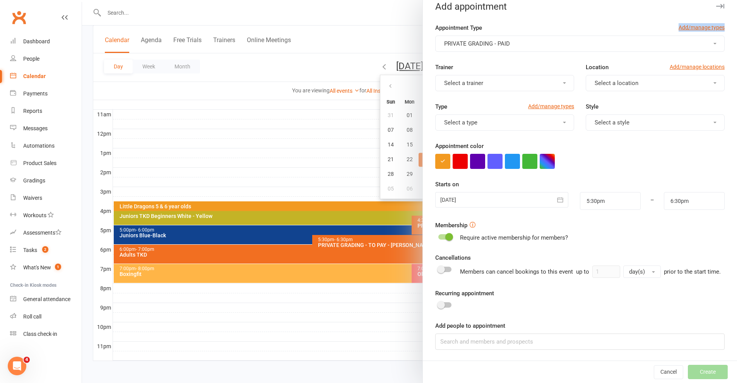
scroll to position [19, 0]
click at [491, 338] on input at bounding box center [579, 342] width 289 height 16
type input "K"
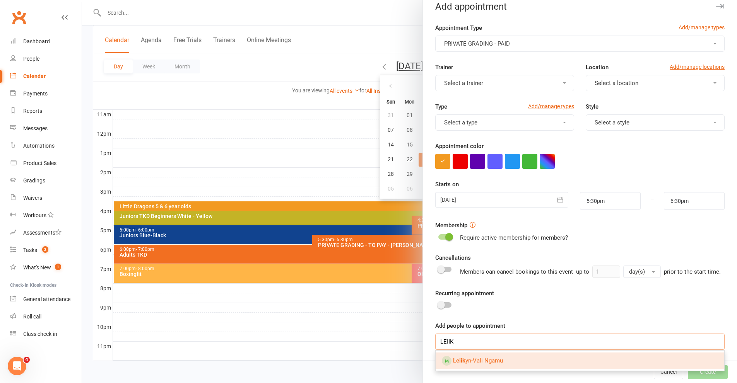
type input "LEIIK"
click at [475, 360] on span "Leiik yn-Vali Ngamu" at bounding box center [478, 360] width 50 height 7
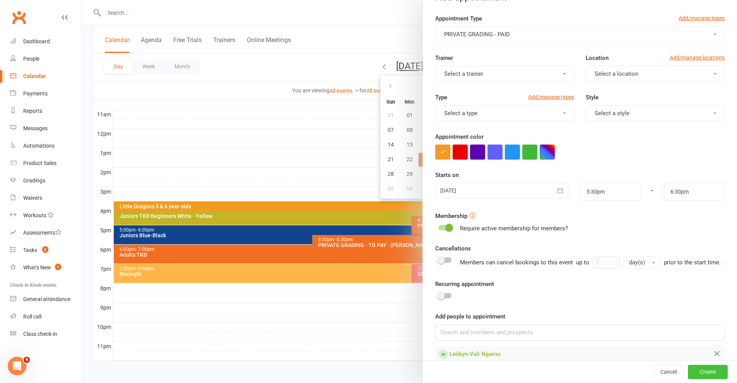
click at [690, 367] on button "Create" at bounding box center [708, 372] width 40 height 14
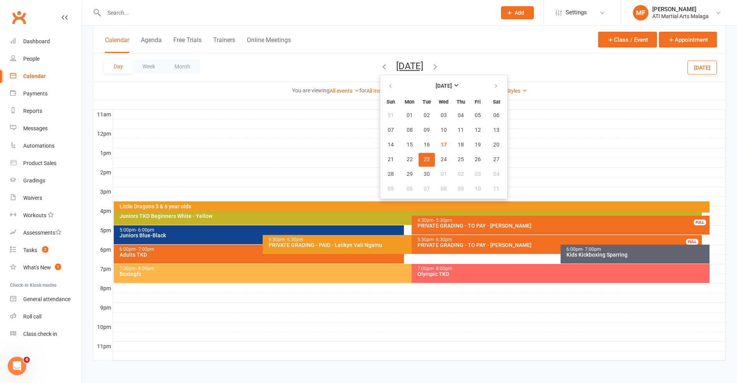
click at [157, 12] on input "text" at bounding box center [296, 12] width 389 height 11
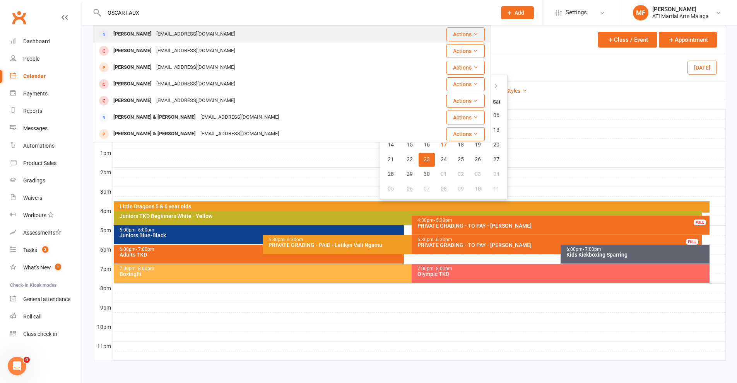
type input "OSCAR FAUX"
click at [154, 34] on div "[EMAIL_ADDRESS][DOMAIN_NAME]" at bounding box center [195, 34] width 83 height 11
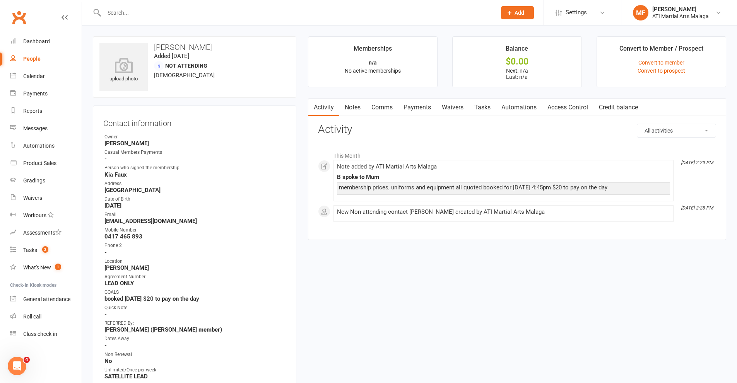
click at [202, 9] on input "text" at bounding box center [296, 12] width 389 height 11
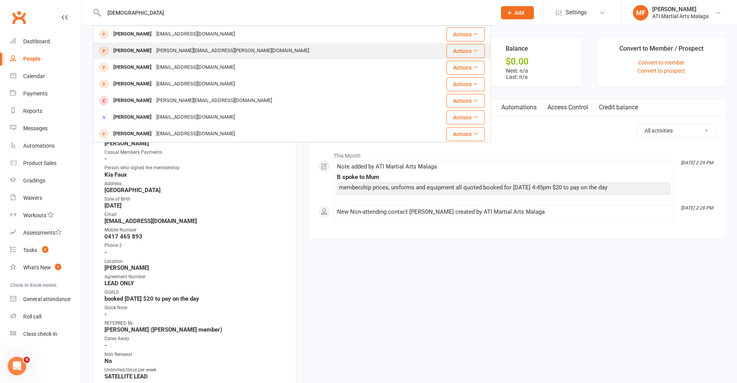
type input "[DEMOGRAPHIC_DATA]"
click at [191, 47] on div "[PERSON_NAME][EMAIL_ADDRESS][PERSON_NAME][DOMAIN_NAME]" at bounding box center [232, 50] width 157 height 11
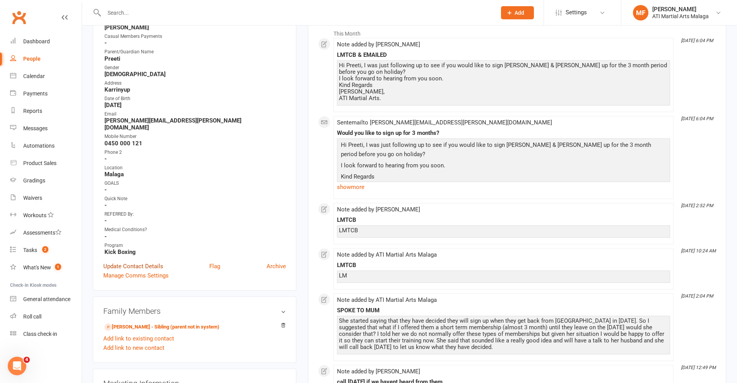
click at [144, 262] on link "Update Contact Details" at bounding box center [133, 266] width 60 height 9
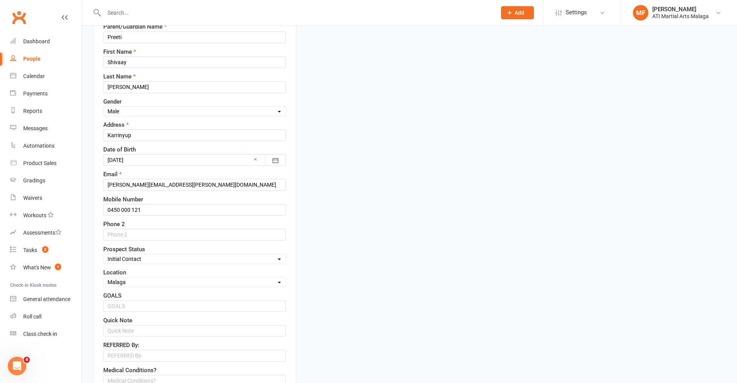
scroll to position [307, 0]
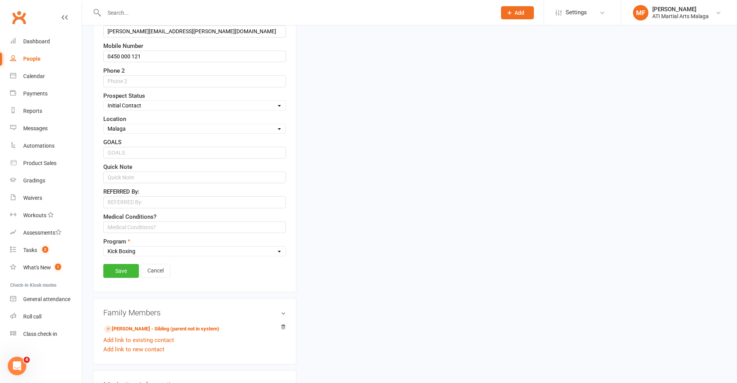
click at [133, 121] on div "Location Select Location [GEOGRAPHIC_DATA] [GEOGRAPHIC_DATA] [GEOGRAPHIC_DATA] …" at bounding box center [194, 123] width 183 height 19
click at [133, 102] on select "Select Initial Contact Follow-up Call Satellite Lead Birthday Lead Not Ready No…" at bounding box center [195, 105] width 182 height 9
select select "Not interested"
click at [104, 102] on select "Select Initial Contact Follow-up Call Satellite Lead Birthday Lead Not Ready No…" at bounding box center [195, 105] width 182 height 9
click at [128, 270] on link "Save" at bounding box center [121, 271] width 36 height 14
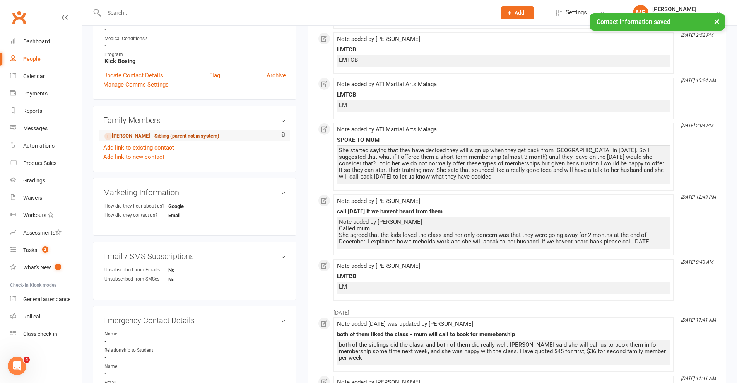
click at [140, 132] on link "[PERSON_NAME] - Sibling (parent not in system)" at bounding box center [161, 136] width 115 height 8
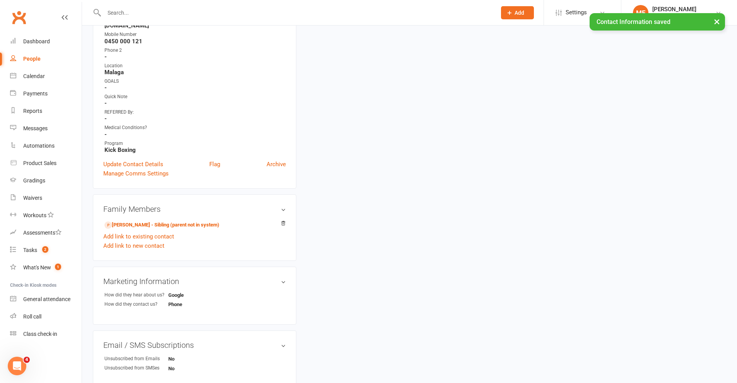
scroll to position [232, 0]
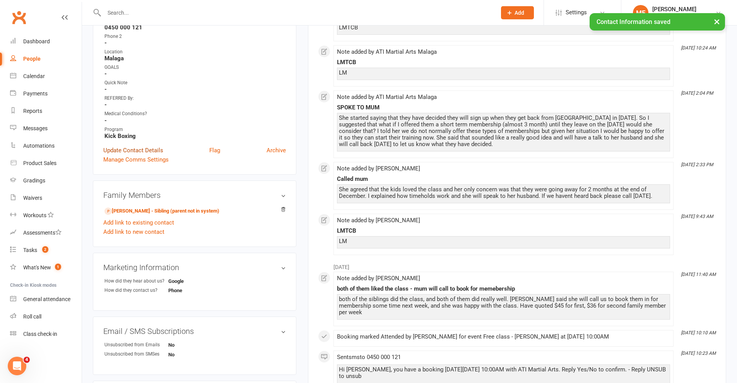
click at [140, 146] on link "Update Contact Details" at bounding box center [133, 150] width 60 height 9
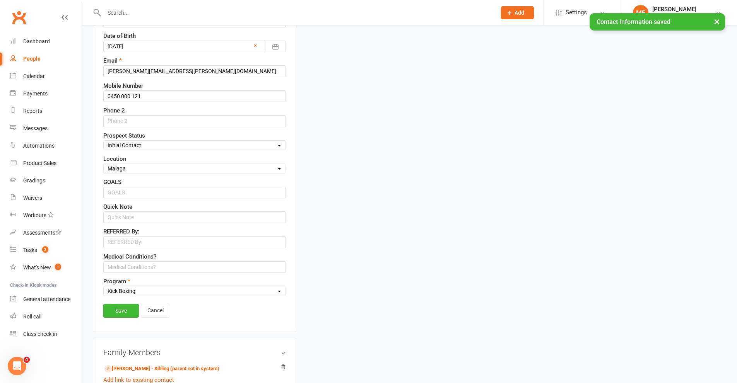
scroll to position [271, 0]
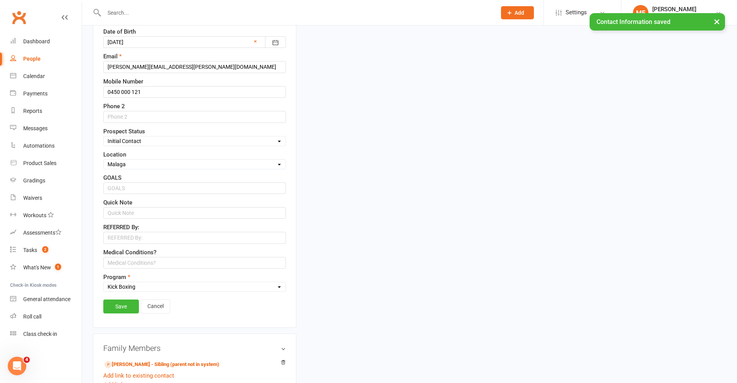
drag, startPoint x: 132, startPoint y: 138, endPoint x: 133, endPoint y: 144, distance: 6.6
click at [132, 138] on select "Select Initial Contact Follow-up Call Satellite Lead Birthday Lead Not Ready No…" at bounding box center [195, 141] width 182 height 9
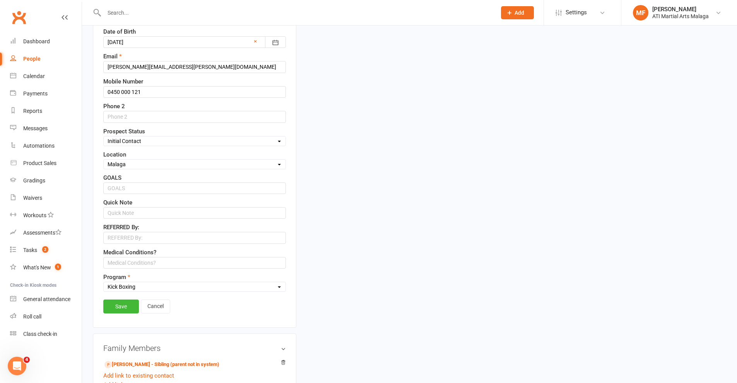
select select "Not interested"
click at [104, 137] on select "Select Initial Contact Follow-up Call Satellite Lead Birthday Lead Not Ready No…" at bounding box center [195, 141] width 182 height 9
click at [118, 303] on link "Save" at bounding box center [121, 307] width 36 height 14
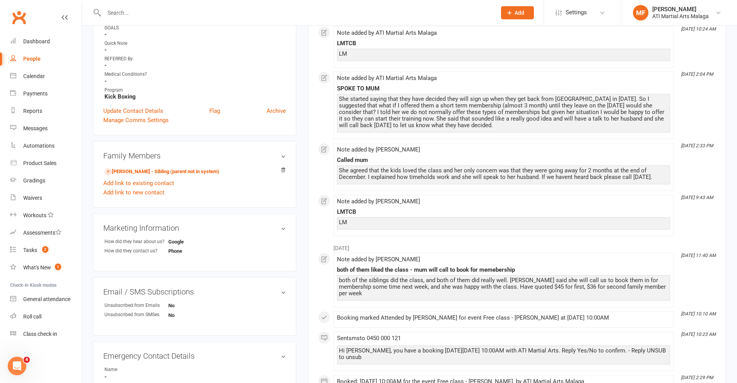
click at [376, 11] on input "text" at bounding box center [296, 12] width 389 height 11
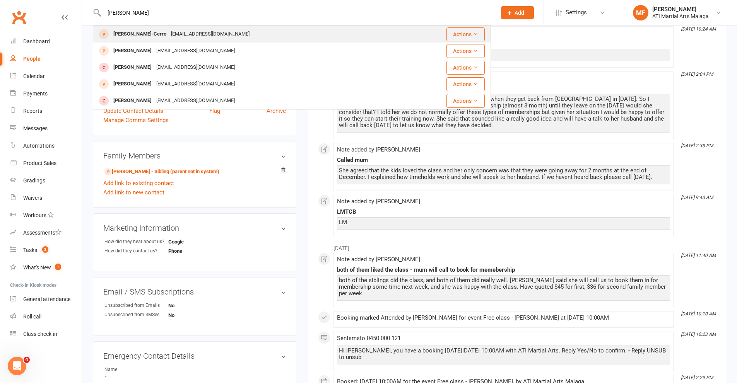
type input "[PERSON_NAME]"
click at [248, 37] on div "[PERSON_NAME]-Cerro [EMAIL_ADDRESS][DOMAIN_NAME]" at bounding box center [249, 34] width 311 height 16
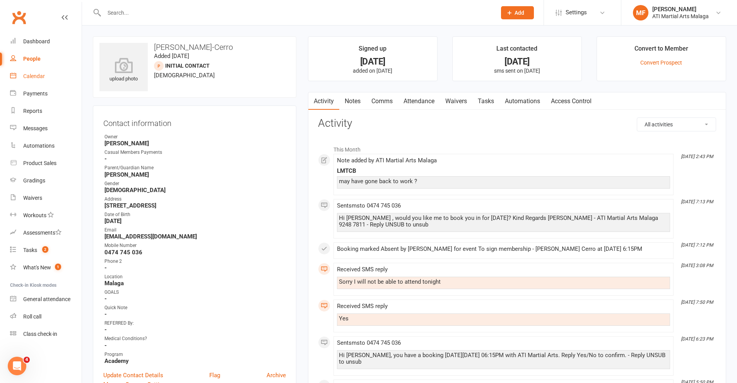
click at [35, 75] on div "Calendar" at bounding box center [34, 76] width 22 height 6
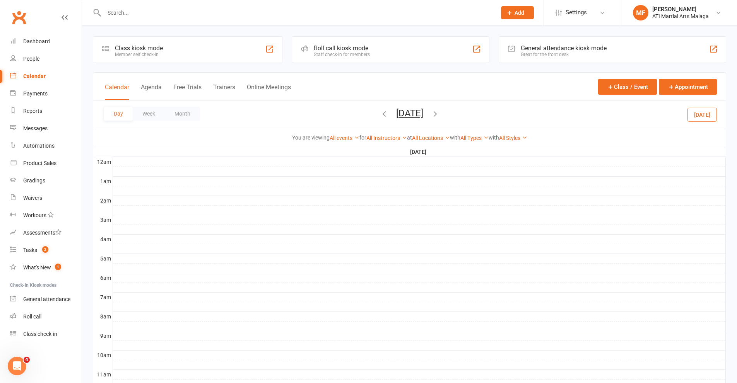
click at [401, 108] on button "[DATE]" at bounding box center [409, 113] width 27 height 11
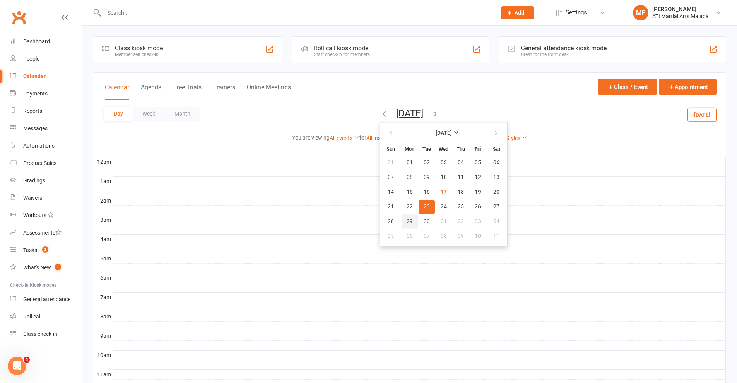
click at [406, 220] on span "29" at bounding box center [409, 221] width 6 height 6
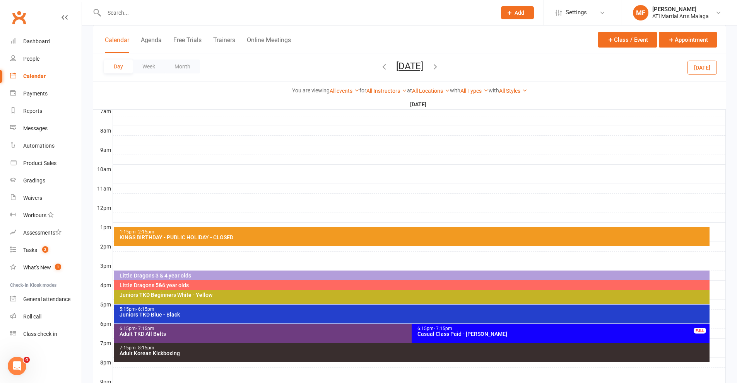
scroll to position [193, 0]
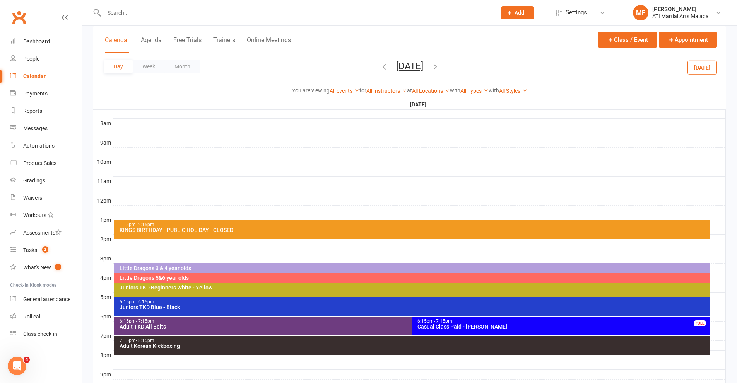
click at [396, 66] on button "[DATE]" at bounding box center [409, 66] width 27 height 11
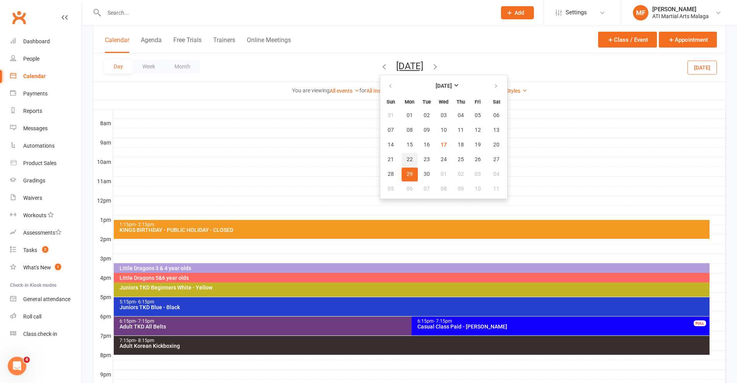
click at [406, 158] on span "22" at bounding box center [409, 160] width 6 height 6
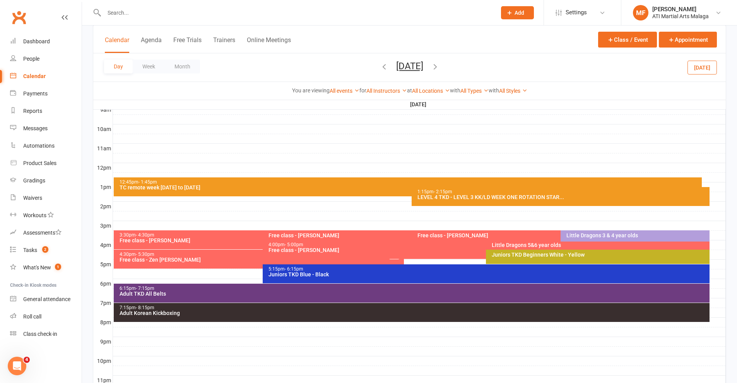
scroll to position [260, 0]
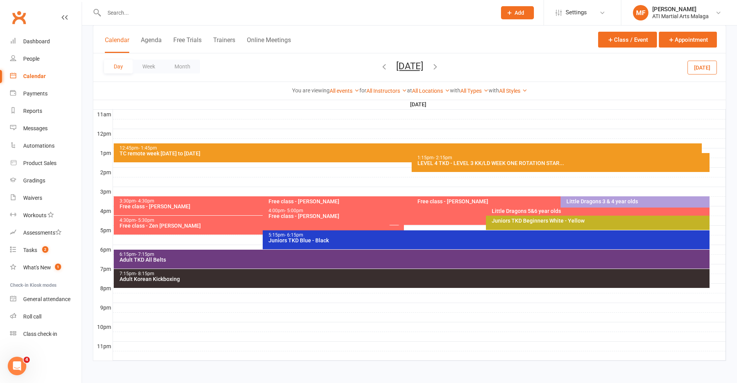
click at [715, 250] on div at bounding box center [419, 249] width 613 height 9
click at [701, 231] on button "Add Appointment" at bounding box center [713, 237] width 34 height 19
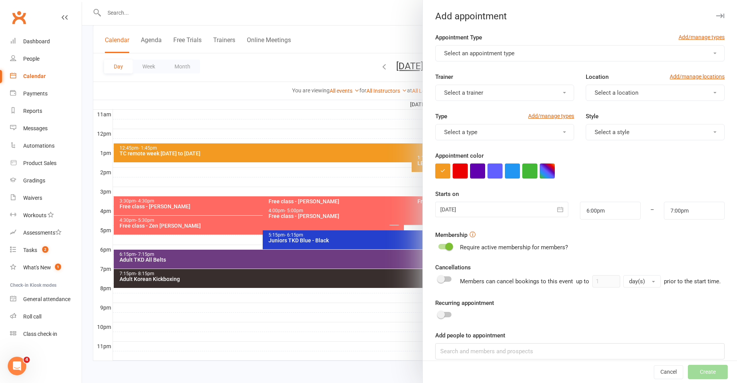
click at [482, 56] on span "Select an appointment type" at bounding box center [479, 53] width 70 height 7
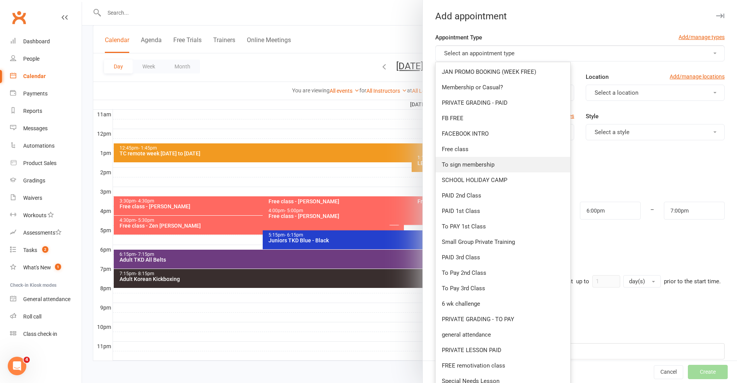
click at [464, 166] on span "To sign membership" at bounding box center [468, 164] width 53 height 7
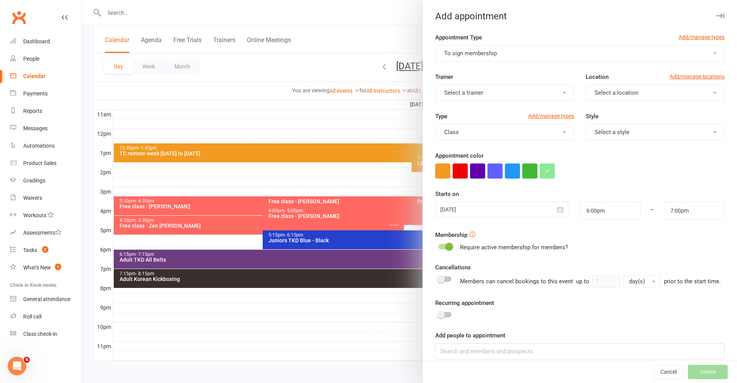
click at [597, 92] on span "Select a location" at bounding box center [616, 92] width 44 height 7
click at [595, 130] on span "Malaga" at bounding box center [601, 126] width 19 height 7
click at [466, 92] on span "Select a trainer" at bounding box center [463, 92] width 39 height 7
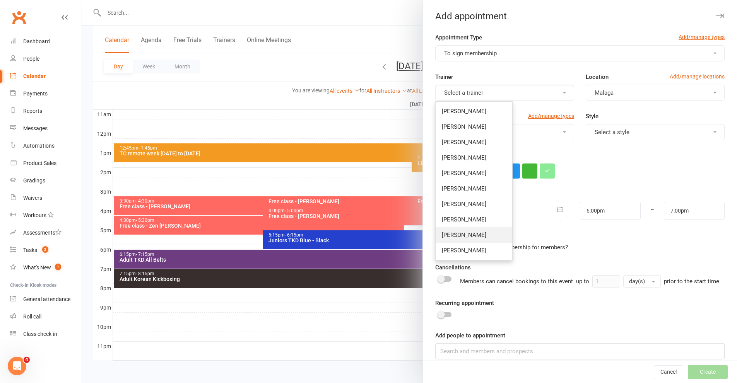
click at [474, 237] on span "[PERSON_NAME]" at bounding box center [464, 235] width 44 height 7
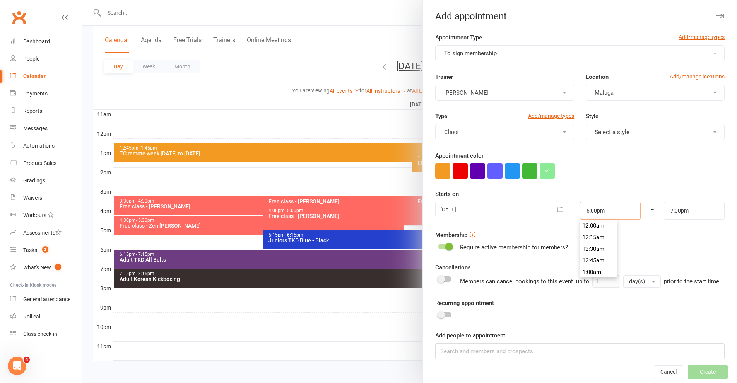
click at [590, 219] on input "6:00pm" at bounding box center [610, 211] width 61 height 18
type input "6:15pm"
type input "7:15pm"
click at [594, 250] on li "6:15pm" at bounding box center [598, 249] width 37 height 12
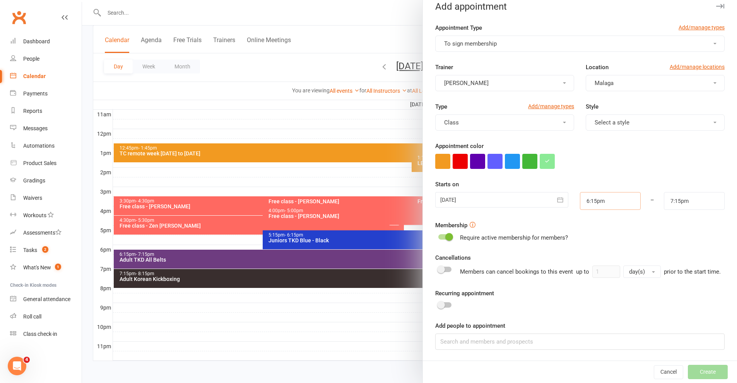
scroll to position [19, 0]
click at [480, 338] on input at bounding box center [579, 342] width 289 height 16
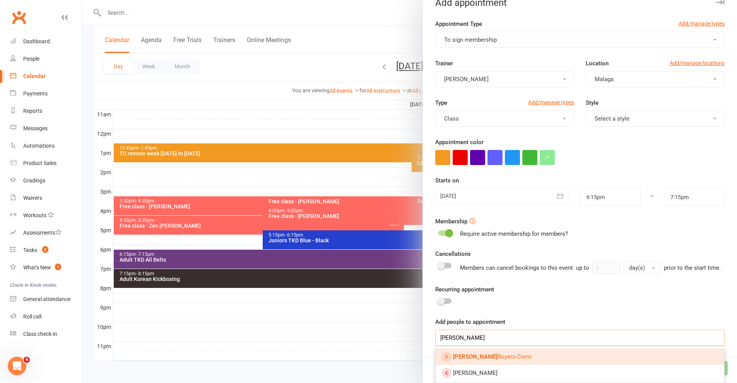
type input "[PERSON_NAME]"
click at [461, 360] on strong "[PERSON_NAME]" at bounding box center [475, 356] width 44 height 7
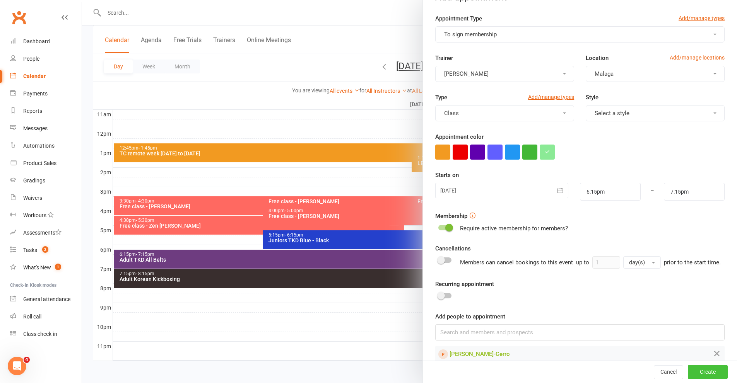
click at [702, 374] on button "Create" at bounding box center [708, 372] width 40 height 14
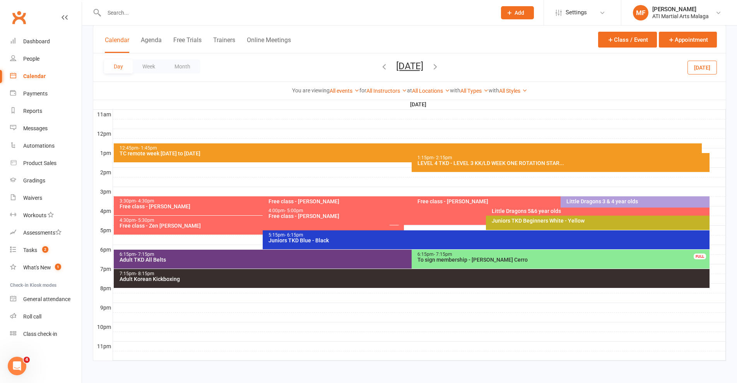
click at [166, 12] on input "text" at bounding box center [296, 12] width 389 height 11
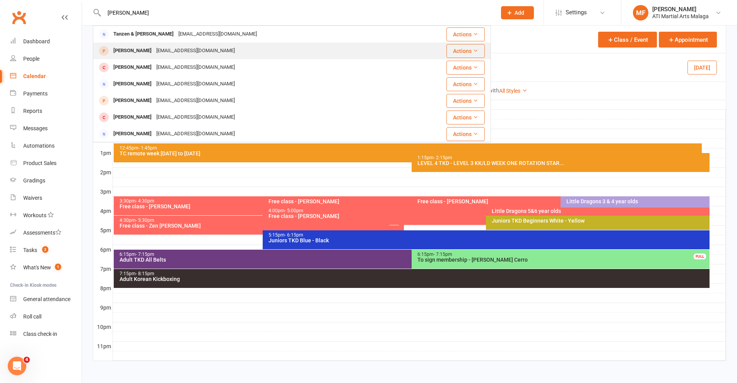
type input "[PERSON_NAME]"
click at [145, 55] on div "[PERSON_NAME]" at bounding box center [132, 50] width 43 height 11
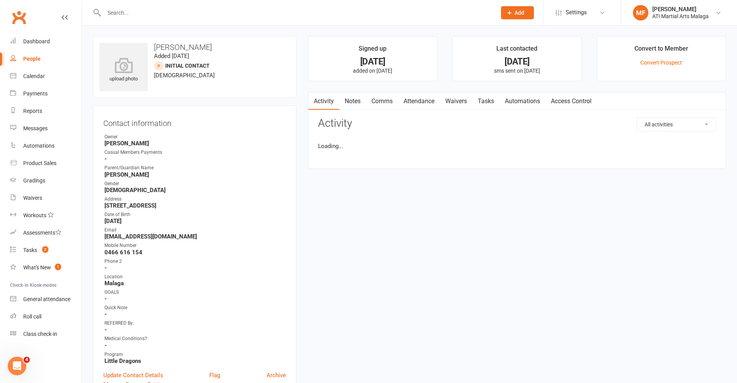
scroll to position [39, 0]
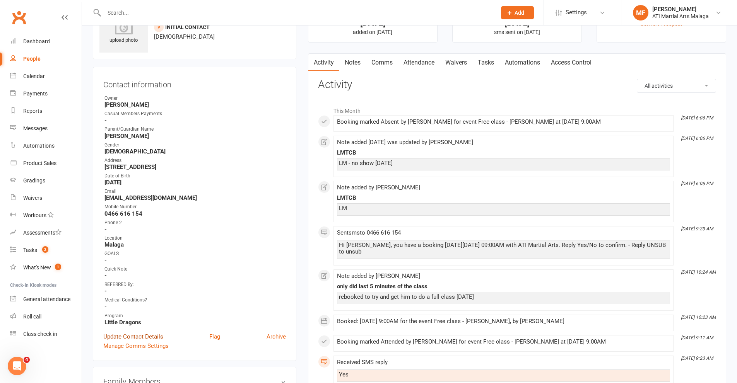
click at [123, 338] on link "Update Contact Details" at bounding box center [133, 336] width 60 height 9
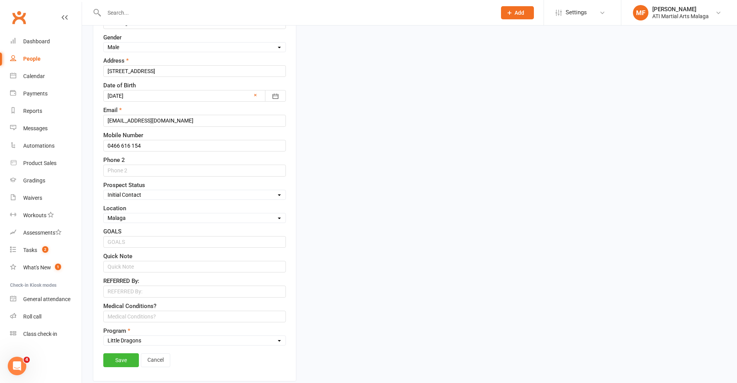
scroll to position [268, 0]
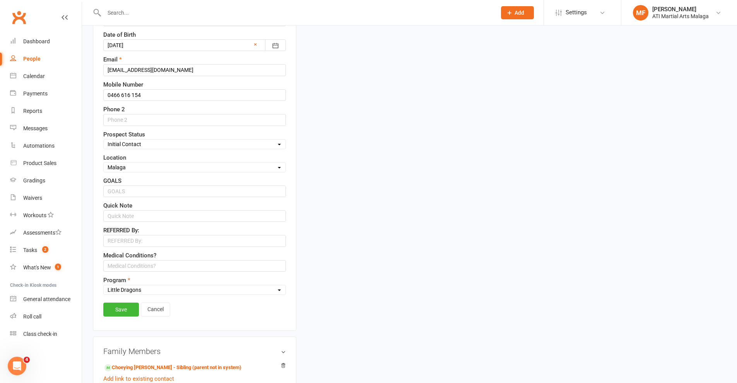
click at [137, 146] on select "Select Initial Contact Follow-up Call Satellite Lead Birthday Lead Not Ready No…" at bounding box center [195, 144] width 182 height 9
select select "Not interested"
click at [104, 140] on select "Select Initial Contact Follow-up Call Satellite Lead Birthday Lead Not Ready No…" at bounding box center [195, 144] width 182 height 9
click at [123, 301] on div "Contact information Owner Select Owner [PERSON_NAME] [PERSON_NAME] [PERSON_NAME…" at bounding box center [194, 84] width 203 height 494
click at [135, 311] on link "Save" at bounding box center [121, 310] width 36 height 14
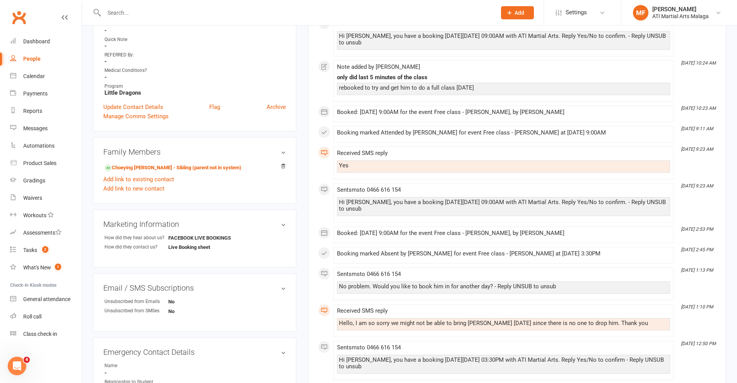
click at [242, 10] on input "text" at bounding box center [296, 12] width 389 height 11
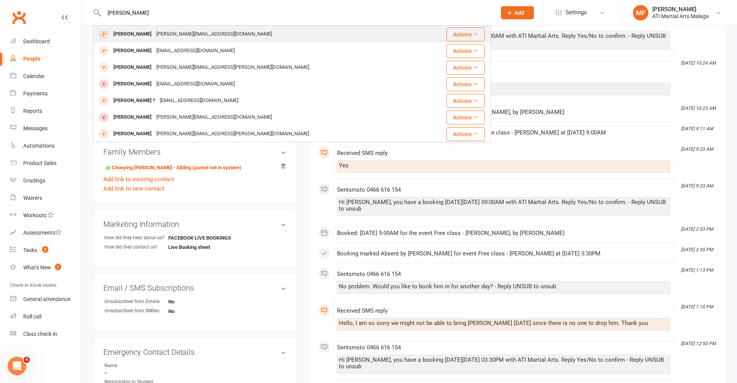
type input "[PERSON_NAME]"
click at [133, 35] on div "[PERSON_NAME]" at bounding box center [132, 34] width 43 height 11
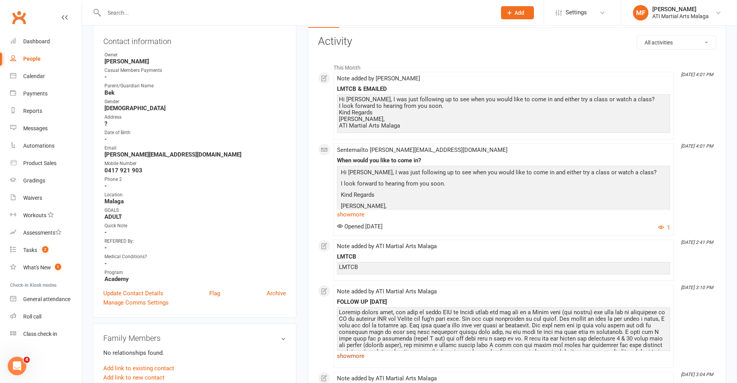
scroll to position [155, 0]
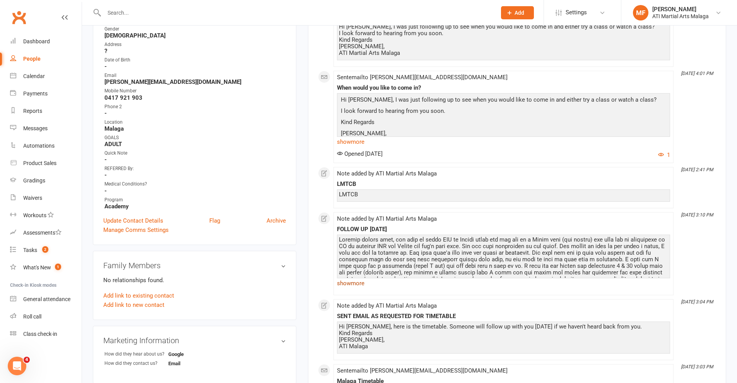
click at [356, 284] on link "show more" at bounding box center [503, 283] width 333 height 11
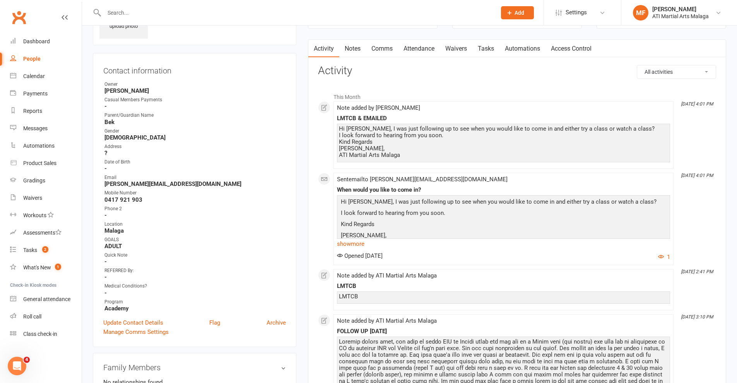
scroll to position [0, 0]
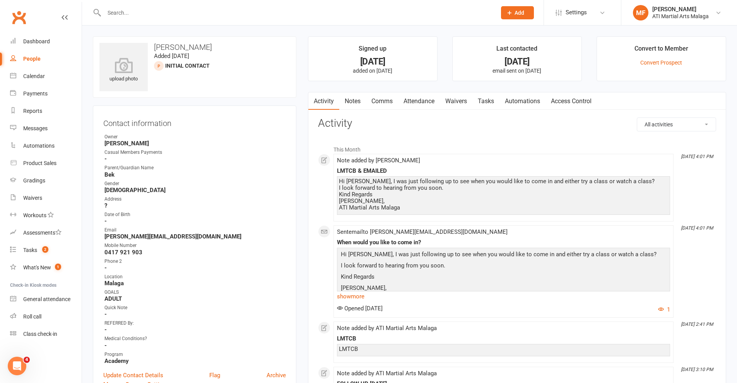
click at [386, 98] on link "Comms" at bounding box center [382, 101] width 32 height 18
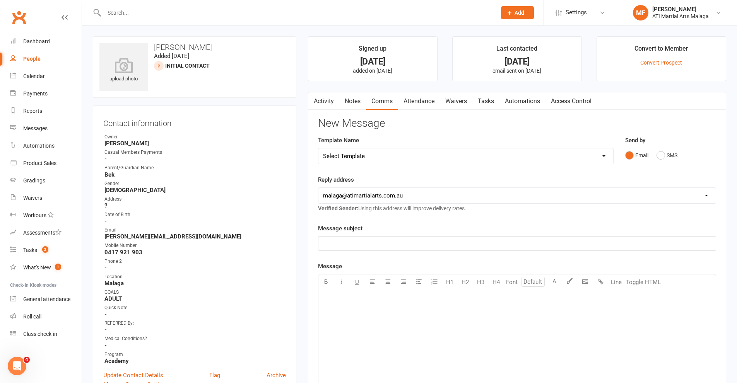
click at [374, 156] on select "Select Template [SMS] 8 days absence [Email] New Kids BJJ Class Starting [DATE]…" at bounding box center [465, 155] width 295 height 15
click at [318, 148] on select "Select Template [SMS] 8 days absence [Email] New Kids BJJ Class Starting [DATE]…" at bounding box center [465, 155] width 295 height 15
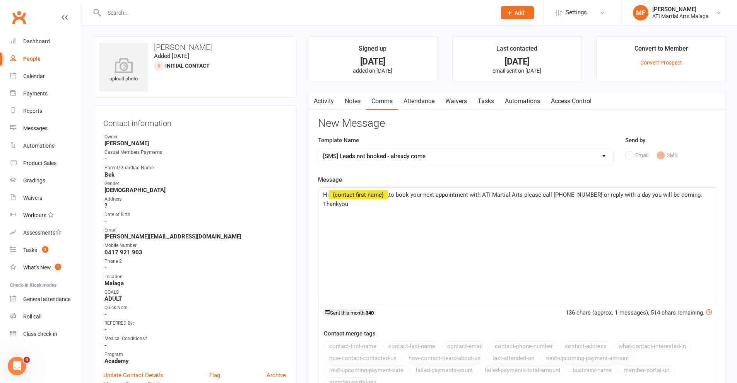
click at [387, 156] on select "Select Template [SMS] 8 days absence [Email] New Kids BJJ Class Starting [DATE]…" at bounding box center [465, 155] width 295 height 15
click at [318, 148] on select "Select Template [SMS] 8 days absence [Email] New Kids BJJ Class Starting [DATE]…" at bounding box center [465, 155] width 295 height 15
click at [402, 161] on select "Select Template [SMS] 8 days absence [Email] New Kids BJJ Class Starting [DATE]…" at bounding box center [465, 155] width 295 height 15
select select "33"
click at [318, 148] on select "Select Template [SMS] 8 days absence [Email] New Kids BJJ Class Starting [DATE]…" at bounding box center [465, 155] width 295 height 15
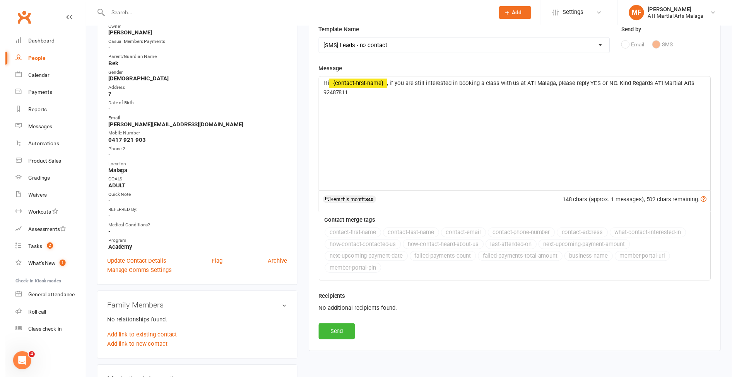
scroll to position [193, 0]
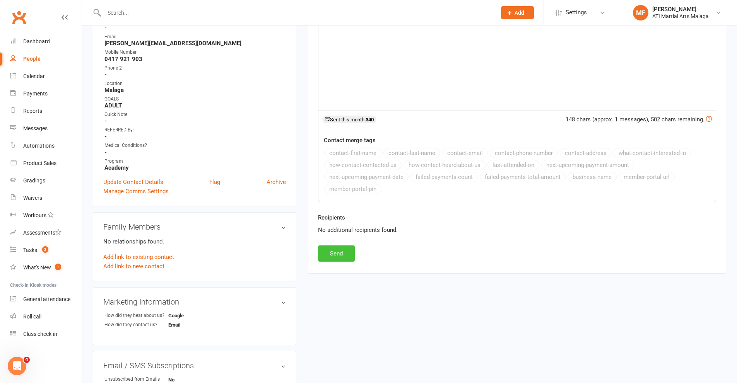
click at [347, 251] on button "Send" at bounding box center [336, 254] width 37 height 16
select select
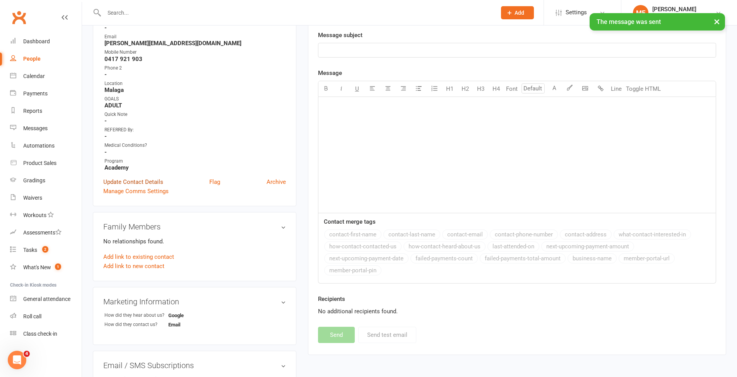
click at [142, 180] on link "Update Contact Details" at bounding box center [133, 181] width 60 height 9
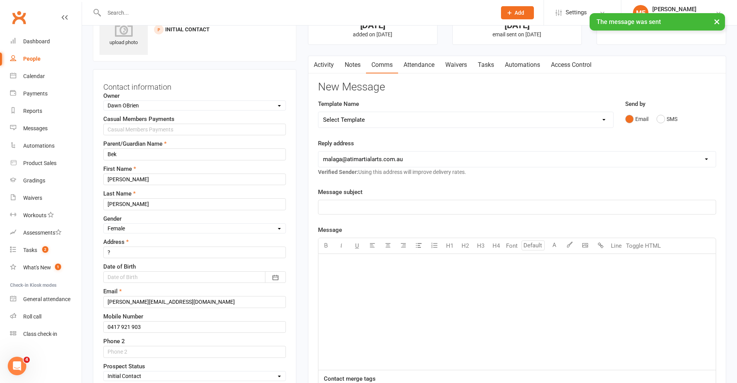
scroll to position [270, 0]
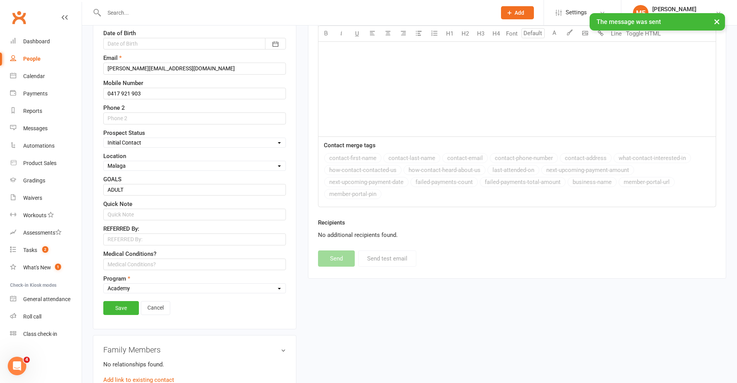
click at [139, 143] on select "Select Initial Contact Follow-up Call Satellite Lead Birthday Lead Not Ready No…" at bounding box center [195, 142] width 182 height 9
select select "Not interested"
click at [104, 139] on select "Select Initial Contact Follow-up Call Satellite Lead Birthday Lead Not Ready No…" at bounding box center [195, 142] width 182 height 9
click at [125, 308] on link "Save" at bounding box center [121, 308] width 36 height 14
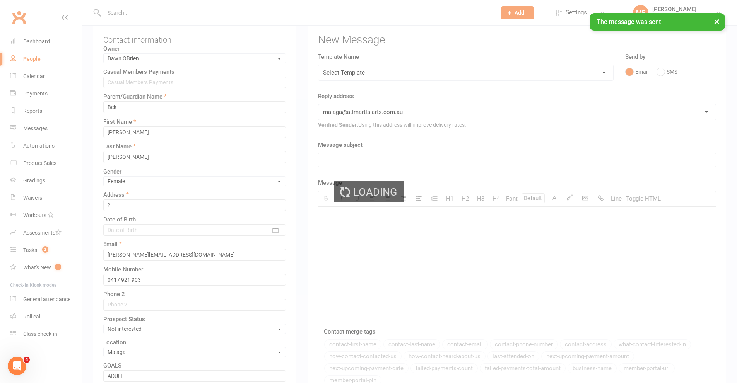
scroll to position [0, 0]
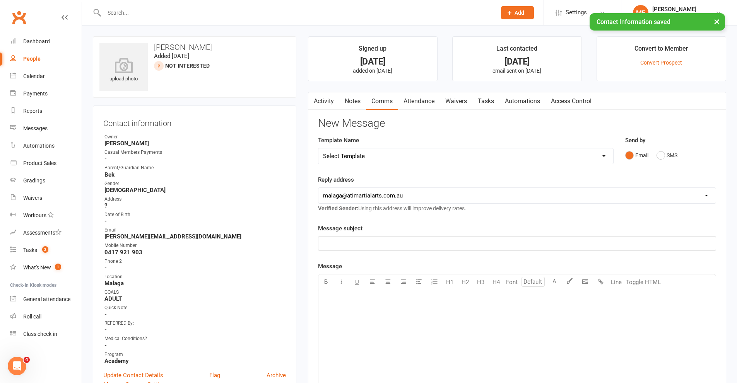
click at [353, 95] on link "Notes" at bounding box center [352, 101] width 27 height 18
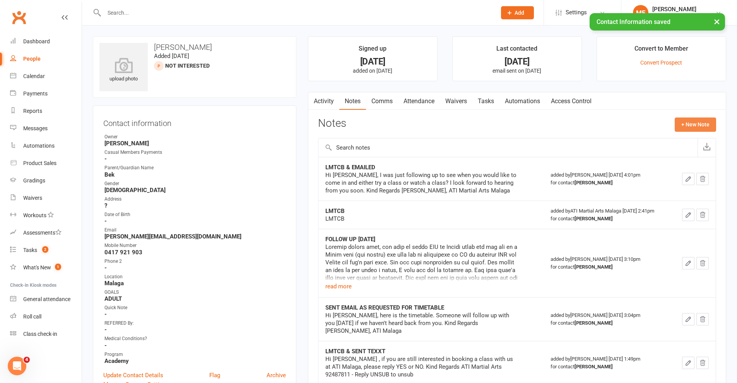
click at [700, 120] on button "+ New Note" at bounding box center [694, 125] width 41 height 14
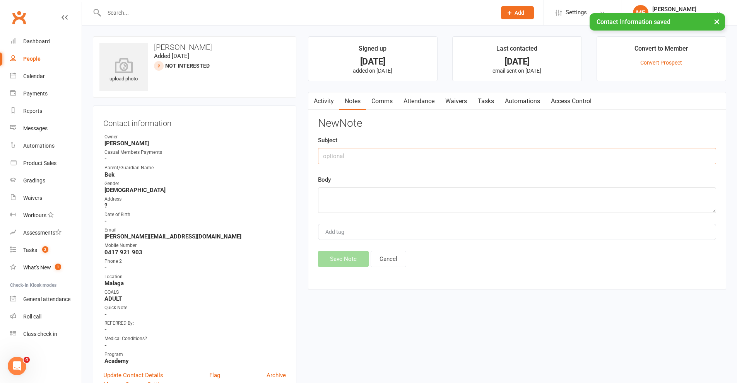
click at [365, 155] on input "text" at bounding box center [517, 156] width 398 height 16
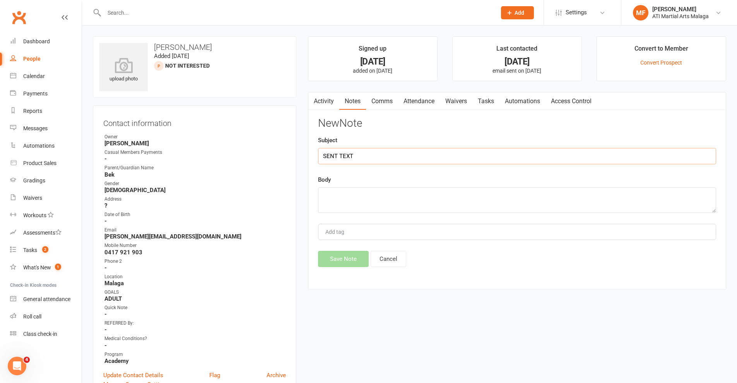
type input "SENT TEXT"
type textarea "Ru interested"
click at [338, 259] on button "Save Note" at bounding box center [343, 259] width 51 height 16
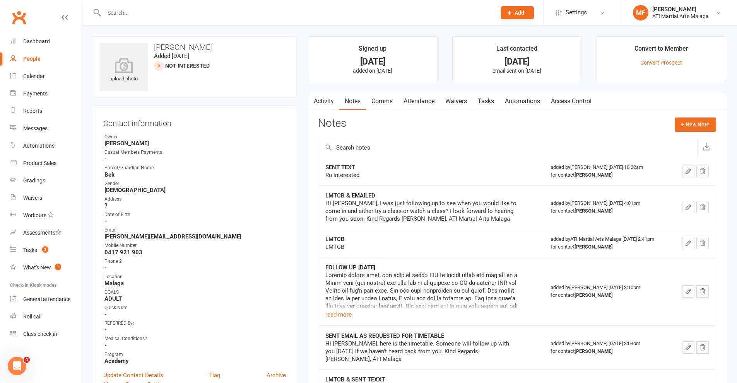
click at [443, 14] on input "text" at bounding box center [296, 12] width 389 height 11
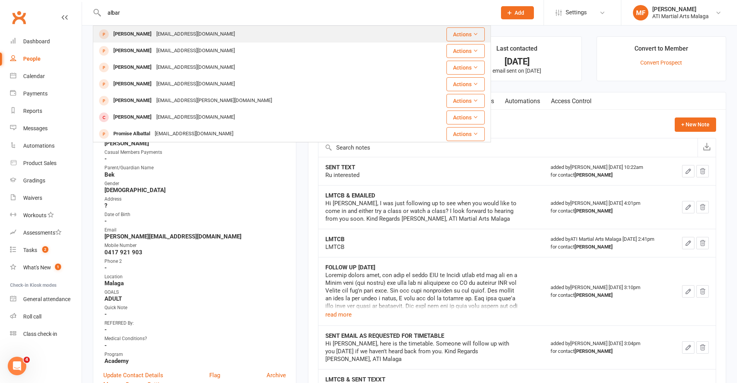
type input "albar"
click at [202, 36] on div "[PERSON_NAME] Albariqi [EMAIL_ADDRESS][DOMAIN_NAME]" at bounding box center [259, 34] width 330 height 16
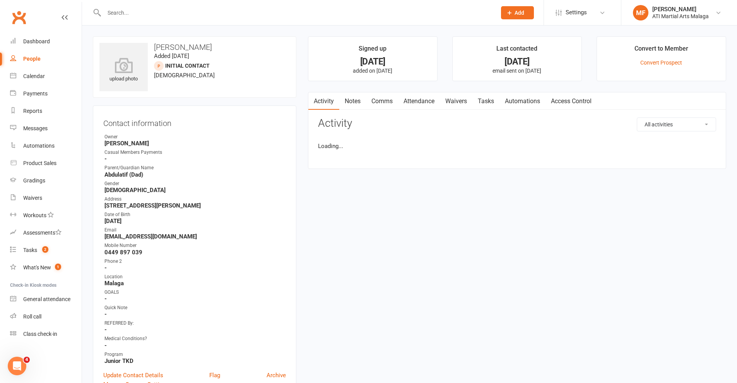
click at [352, 98] on link "Notes" at bounding box center [352, 101] width 27 height 18
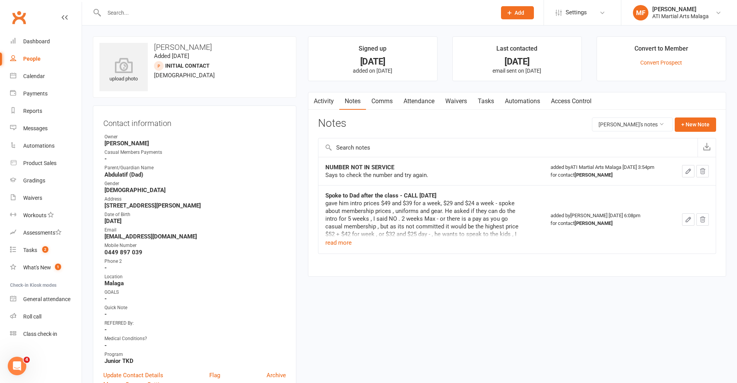
click at [379, 101] on link "Comms" at bounding box center [382, 101] width 32 height 18
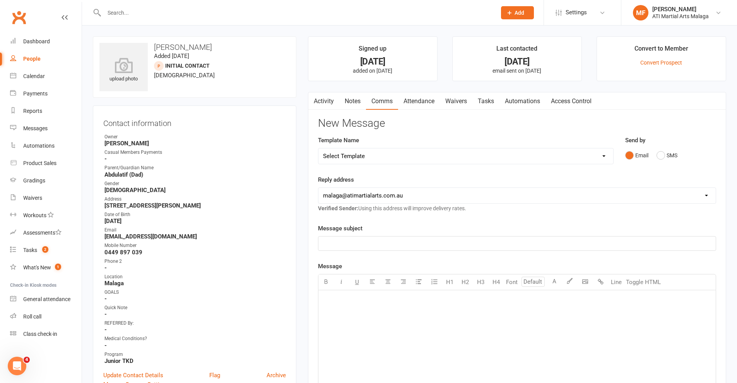
click at [327, 99] on link "Activity" at bounding box center [323, 101] width 31 height 18
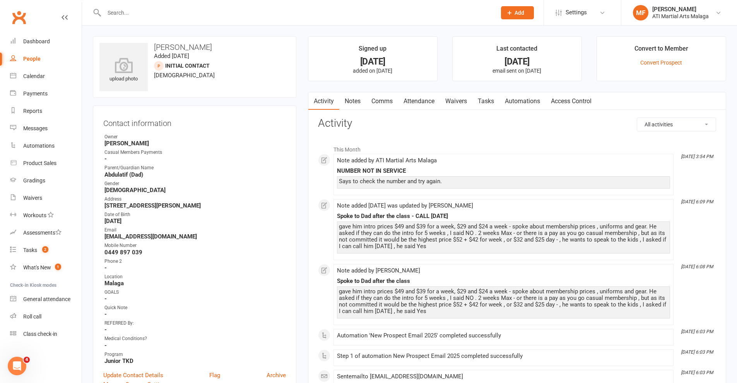
click at [387, 101] on link "Comms" at bounding box center [382, 101] width 32 height 18
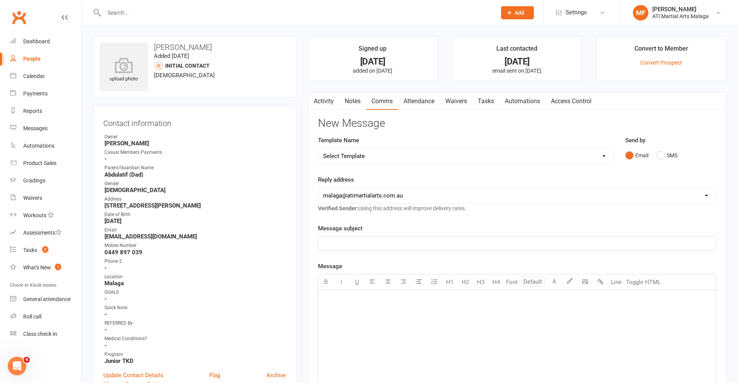
click at [388, 247] on p "﻿" at bounding box center [517, 243] width 388 height 9
drag, startPoint x: 333, startPoint y: 243, endPoint x: 328, endPoint y: 243, distance: 5.0
click at [328, 243] on span "Wuold you like to book some classes?" at bounding box center [373, 243] width 100 height 7
click at [401, 246] on span "Would you like to book some classes?" at bounding box center [373, 243] width 100 height 7
click at [397, 244] on span "Would you like to book some classes?" at bounding box center [373, 243] width 100 height 7
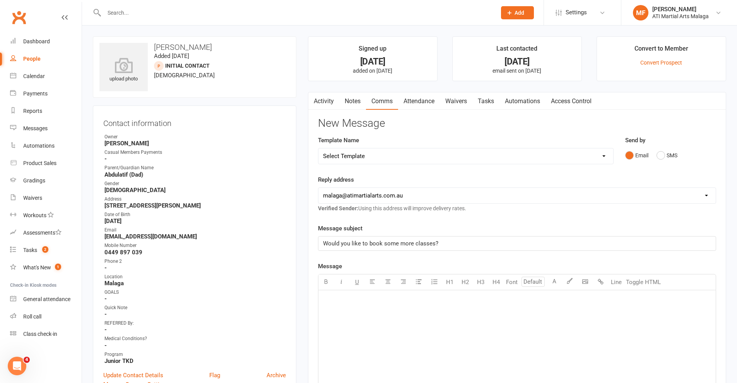
click at [365, 307] on div "﻿" at bounding box center [516, 348] width 397 height 116
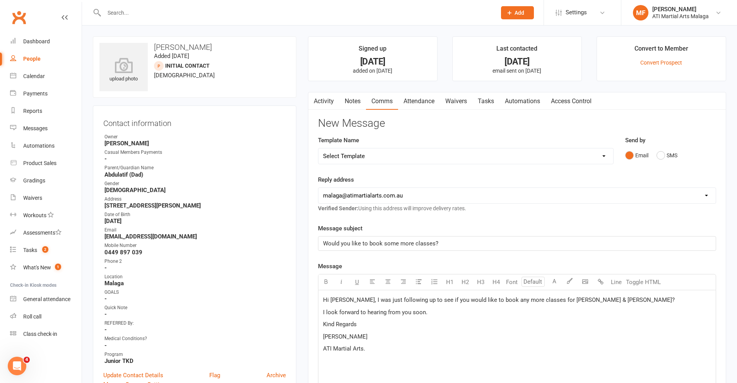
drag, startPoint x: 340, startPoint y: 335, endPoint x: 301, endPoint y: 281, distance: 66.8
copy div "Hi [PERSON_NAME], I was just following up to see if you would like to book any …"
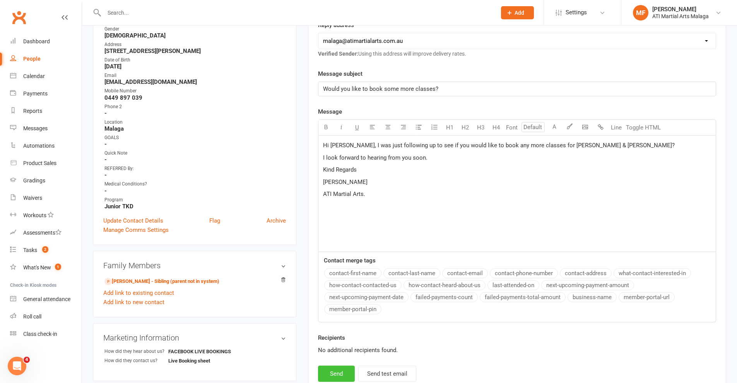
click at [337, 372] on button "Send" at bounding box center [336, 374] width 37 height 16
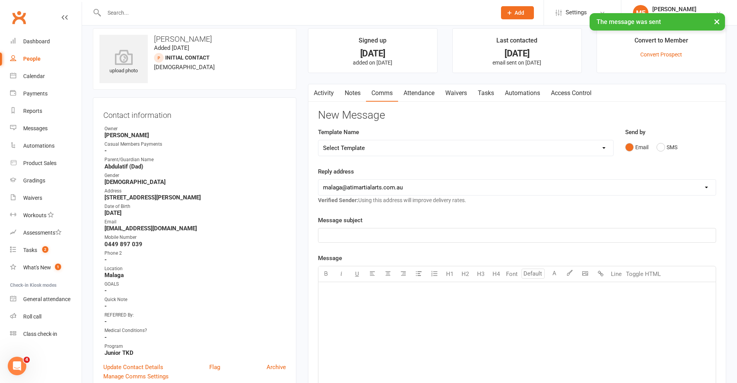
scroll to position [0, 0]
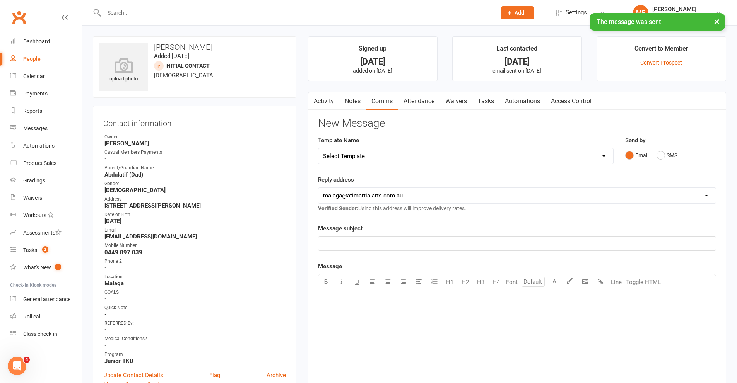
click at [357, 101] on link "Notes" at bounding box center [352, 101] width 27 height 18
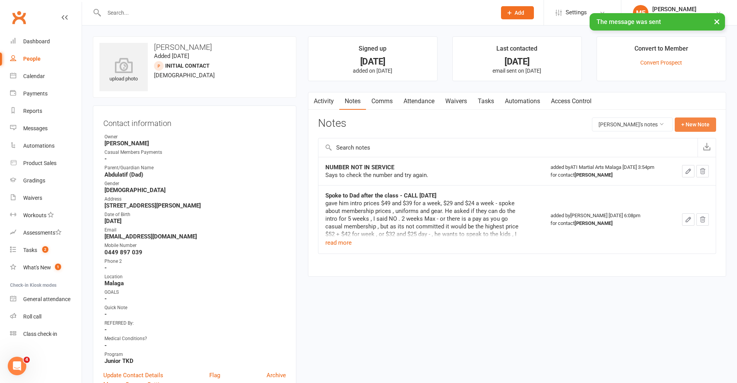
click at [701, 123] on button "+ New Note" at bounding box center [694, 125] width 41 height 14
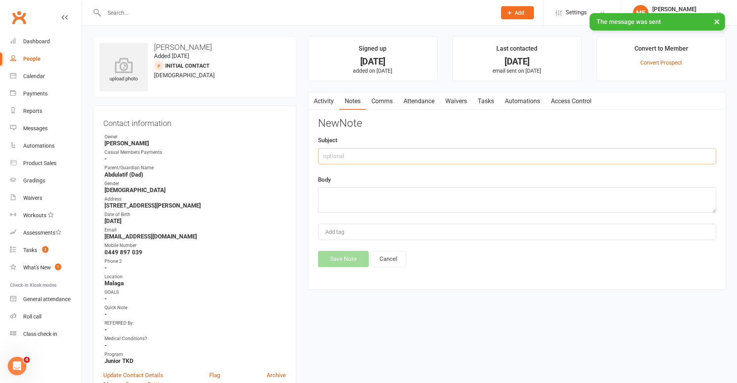
click at [407, 159] on input "text" at bounding box center [517, 156] width 398 height 16
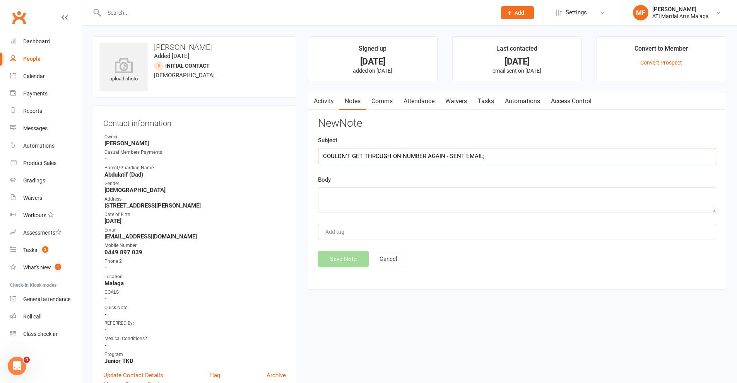
type input "COULDN'T GET THROUGH ON NUMBER AGAIN - SENT EMAIL;"
paste textarea "Hi [PERSON_NAME], I was just following up to see if you would like to book any …"
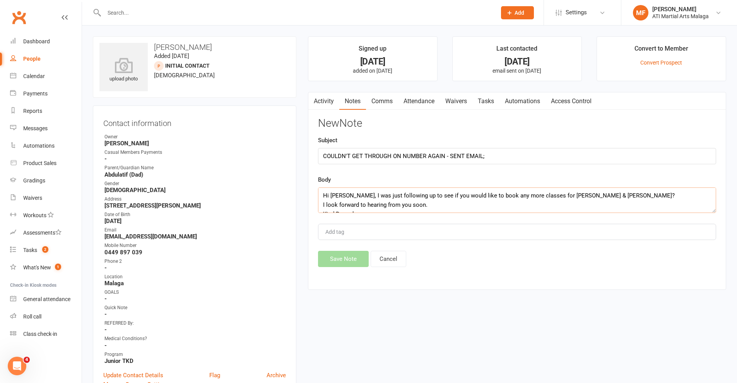
scroll to position [33, 0]
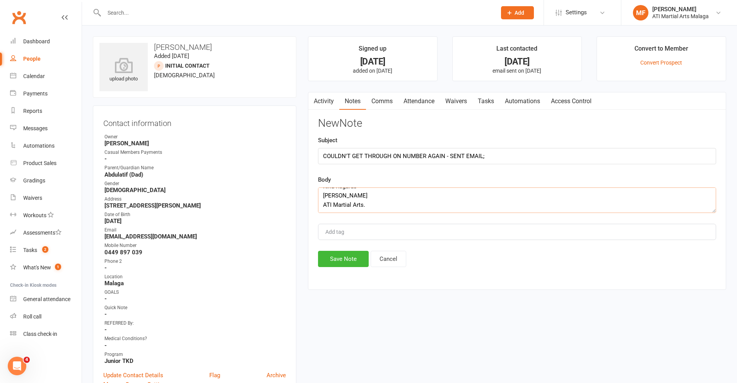
type textarea "Hi [PERSON_NAME], I was just following up to see if you would like to book any …"
click at [483, 152] on input "COULDN'T GET THROUGH ON NUMBER AGAIN - SENT EMAIL;" at bounding box center [517, 156] width 398 height 16
type input "COULDN'T GET THROUGH ON NUMBER AGAIN - SENT EMAIL"
click at [333, 256] on div "New Note Subject COULDN'T GET THROUGH ON NUMBER AGAIN - SENT EMAIL Body Hi [PER…" at bounding box center [517, 193] width 398 height 150
click at [334, 259] on button "Save Note" at bounding box center [343, 259] width 51 height 16
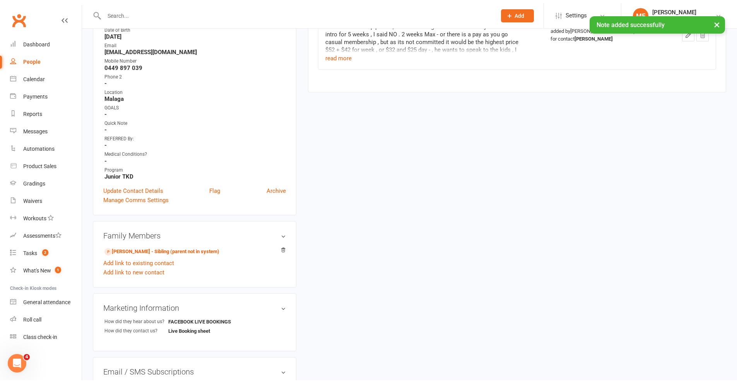
scroll to position [193, 0]
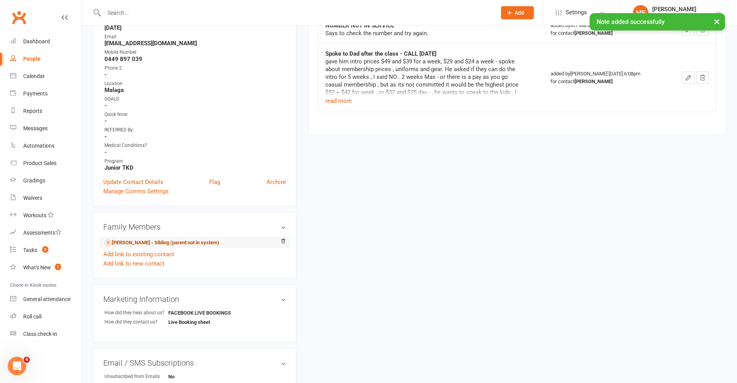
click at [139, 242] on link "[PERSON_NAME] - Sibling (parent not in system)" at bounding box center [161, 243] width 115 height 8
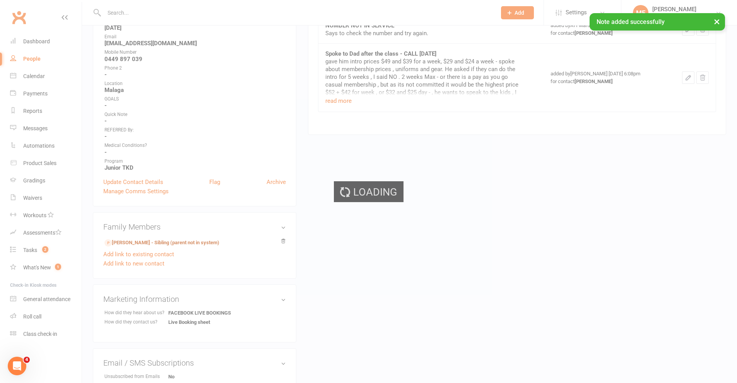
scroll to position [0, 0]
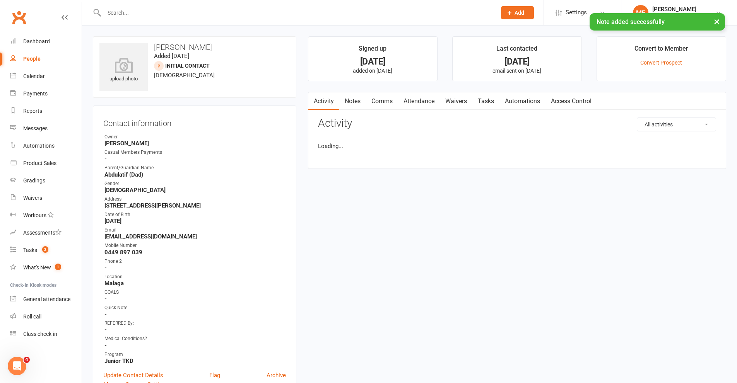
click at [348, 102] on link "Notes" at bounding box center [352, 101] width 27 height 18
click at [683, 121] on button "+ New Note" at bounding box center [694, 125] width 41 height 14
click at [330, 155] on input "text" at bounding box center [517, 156] width 398 height 16
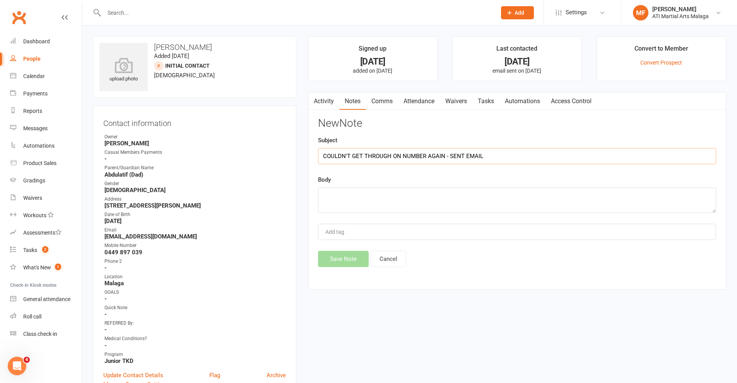
type input "COULDN'T GET THROUGH ON NUMBER AGAIN - SENT EMAIL"
paste textarea "Hi [PERSON_NAME], I was just following up to see if you would like to book any …"
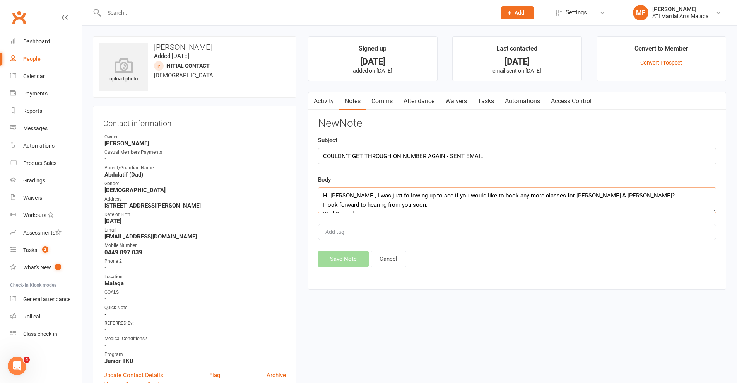
scroll to position [33, 0]
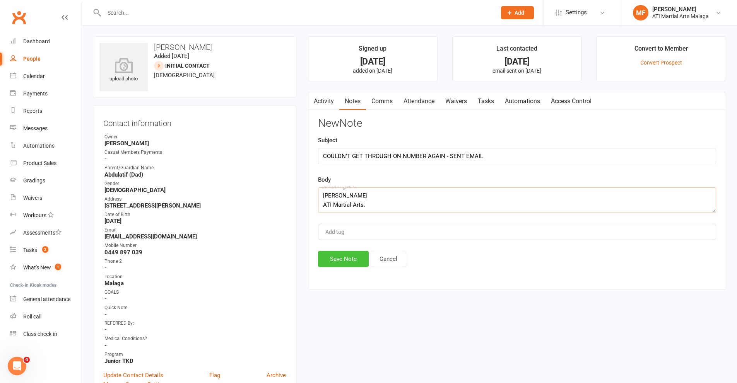
type textarea "Hi [PERSON_NAME], I was just following up to see if you would like to book any …"
click at [328, 265] on button "Save Note" at bounding box center [343, 259] width 51 height 16
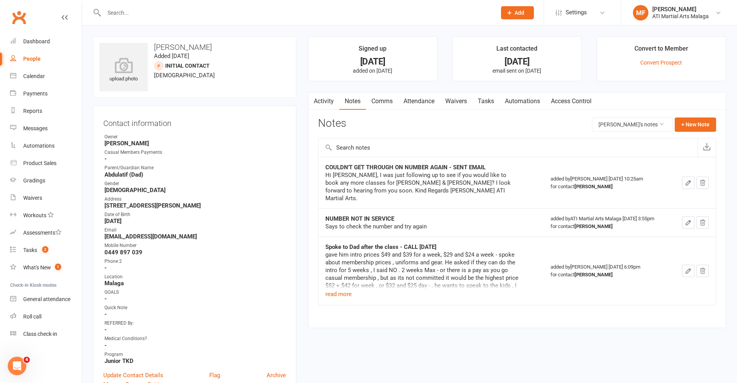
click at [249, 12] on input "text" at bounding box center [296, 12] width 389 height 11
click at [179, 10] on input "text" at bounding box center [296, 12] width 389 height 11
click at [142, 20] on div at bounding box center [292, 12] width 398 height 25
click at [152, 14] on input "text" at bounding box center [296, 12] width 389 height 11
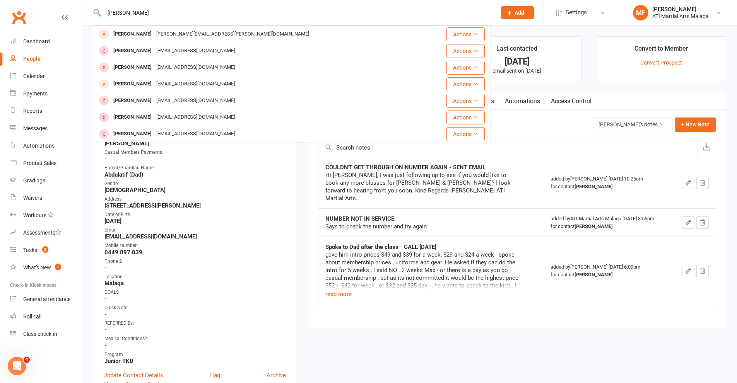
type input "[PERSON_NAME]"
click at [153, 32] on div "[PERSON_NAME]" at bounding box center [132, 34] width 43 height 11
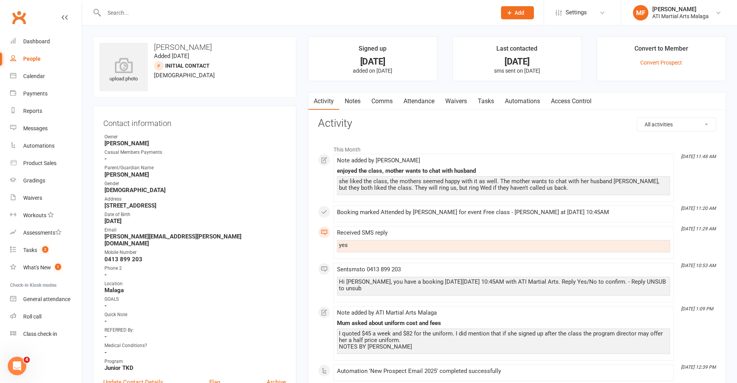
click at [352, 97] on link "Notes" at bounding box center [352, 101] width 27 height 18
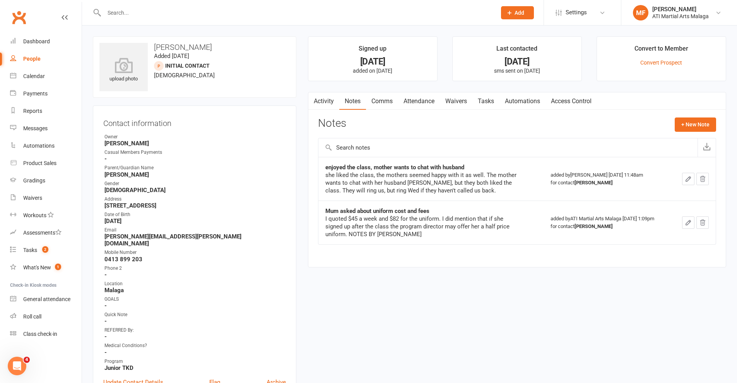
click at [700, 116] on div "Activity Notes Comms Attendance Waivers Tasks Automations Access Control Notes …" at bounding box center [517, 180] width 418 height 176
click at [694, 123] on button "+ New Note" at bounding box center [694, 125] width 41 height 14
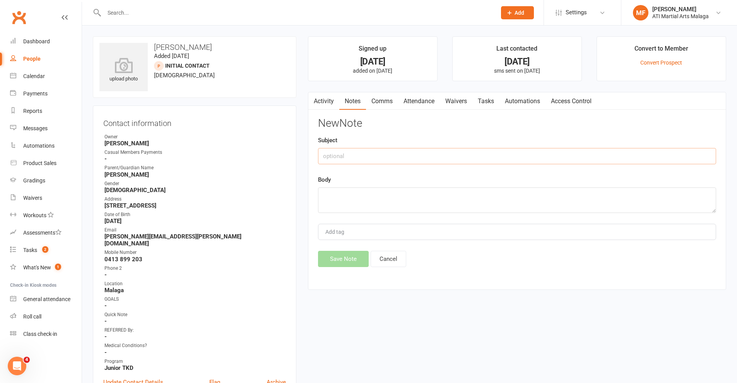
click at [405, 155] on input "text" at bounding box center [517, 156] width 398 height 16
type input "LMTCB"
type textarea "LM"
drag, startPoint x: 339, startPoint y: 266, endPoint x: 342, endPoint y: 263, distance: 4.1
click at [340, 266] on button "Save Note" at bounding box center [343, 259] width 51 height 16
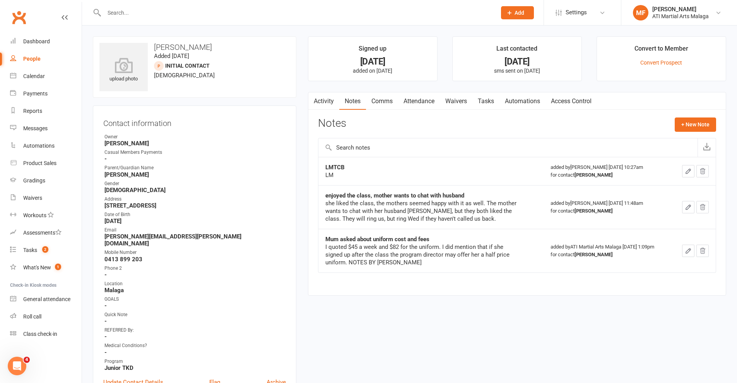
click at [244, 15] on input "text" at bounding box center [296, 12] width 389 height 11
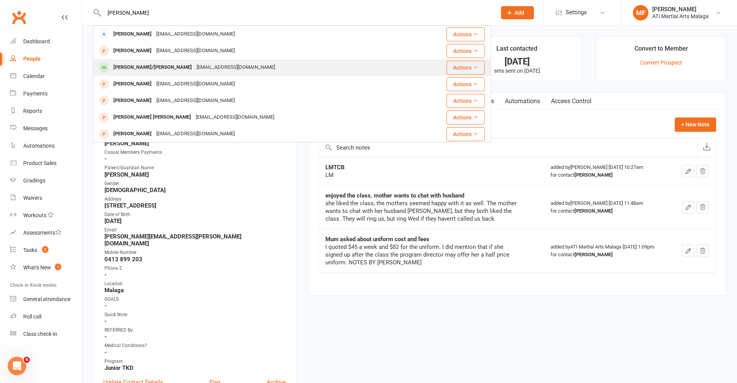
type input "[PERSON_NAME]"
click at [155, 64] on div "[PERSON_NAME]/[PERSON_NAME]" at bounding box center [152, 67] width 83 height 11
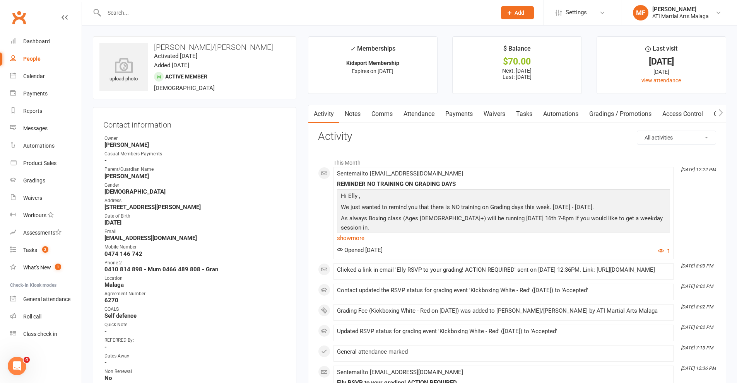
click at [358, 118] on link "Notes" at bounding box center [352, 114] width 27 height 18
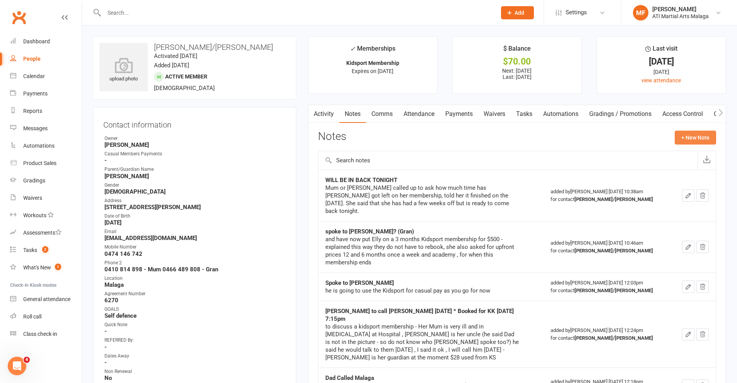
click at [699, 143] on button "+ New Note" at bounding box center [694, 138] width 41 height 14
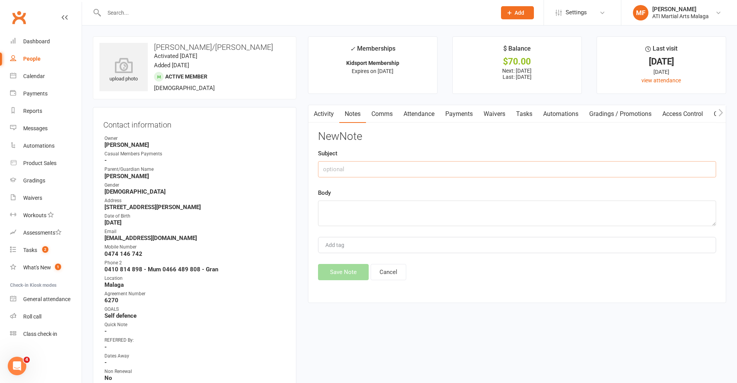
click at [457, 173] on input "text" at bounding box center [517, 169] width 398 height 16
type input "SICK AND WON'T BE AT GRADING"
type textarea "M"
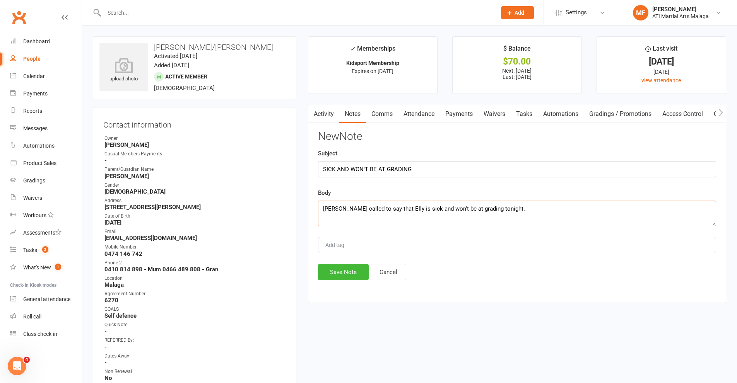
click at [357, 210] on textarea "[PERSON_NAME] called to say that Elly is sick and won't be at grading tonight." at bounding box center [517, 214] width 398 height 26
click at [621, 215] on textarea "[PERSON_NAME] called and left a message on the machine to say that Elly is sick…" at bounding box center [517, 214] width 398 height 26
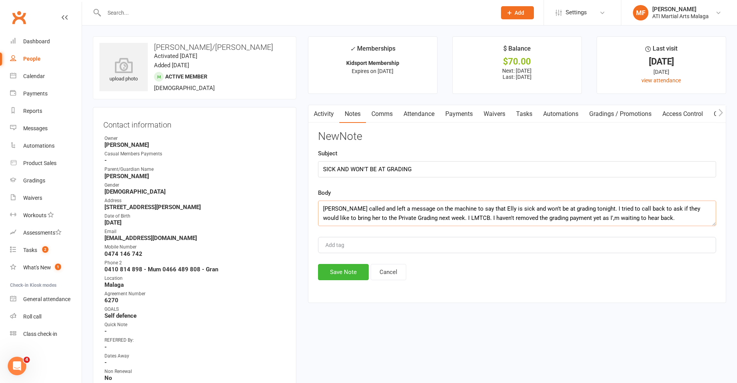
click at [580, 221] on textarea "[PERSON_NAME] called and left a message on the machine to say that Elly is sick…" at bounding box center [517, 214] width 398 height 26
type textarea "[PERSON_NAME] called and left a message on the machine to say that Elly is sick…"
click at [350, 271] on button "Save Note" at bounding box center [343, 272] width 51 height 16
